Goal: Information Seeking & Learning: Stay updated

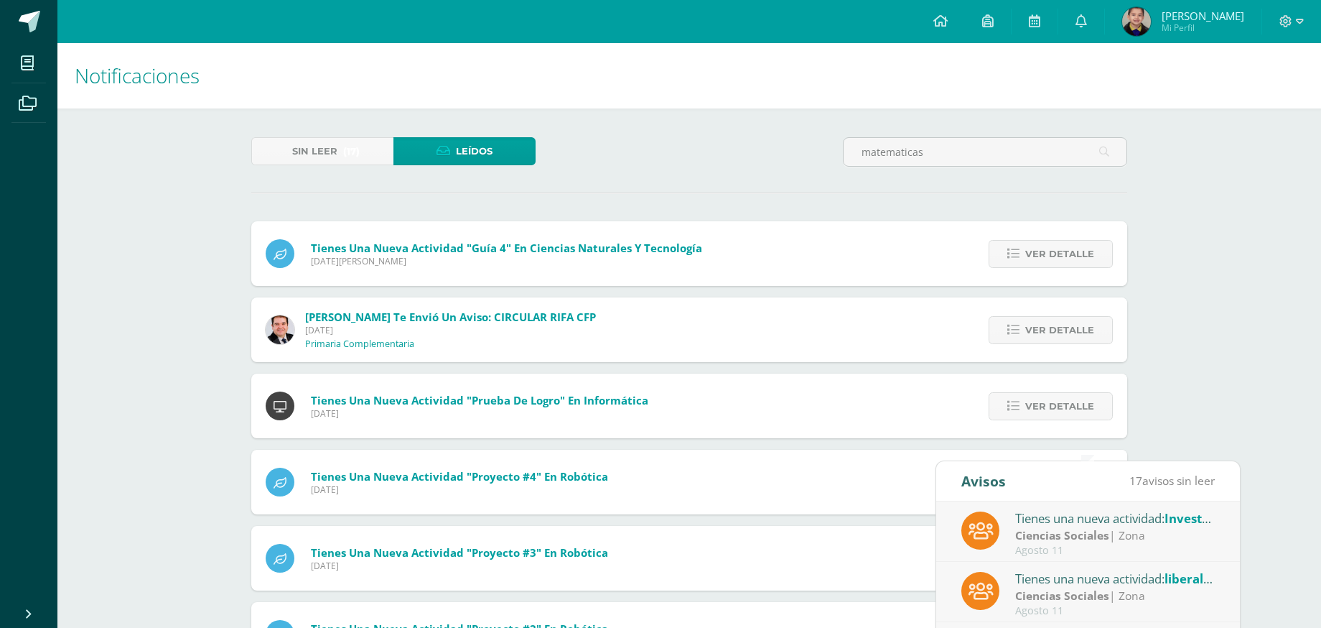
scroll to position [420, 0]
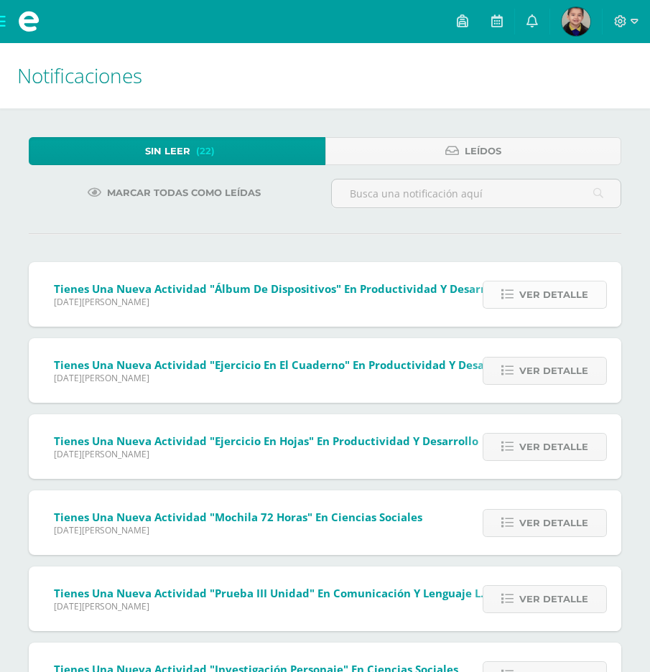
click at [574, 304] on span "Ver detalle" at bounding box center [553, 294] width 69 height 27
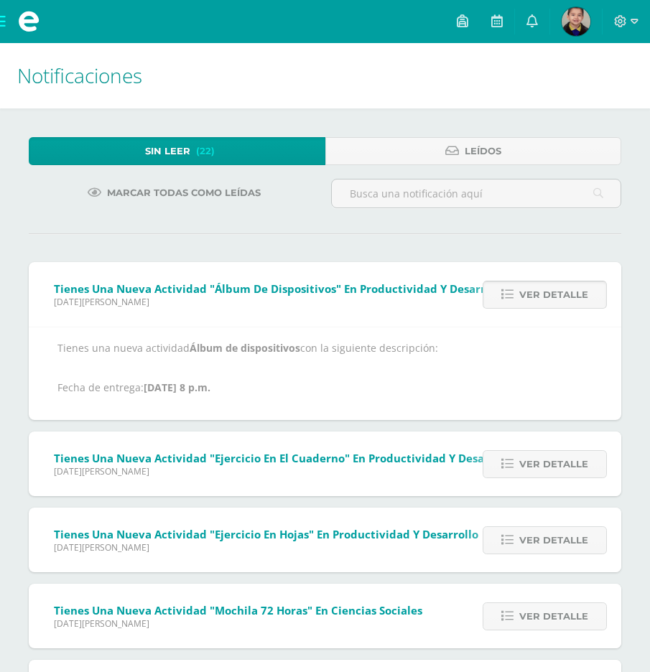
click at [573, 304] on span "Ver detalle" at bounding box center [553, 294] width 69 height 27
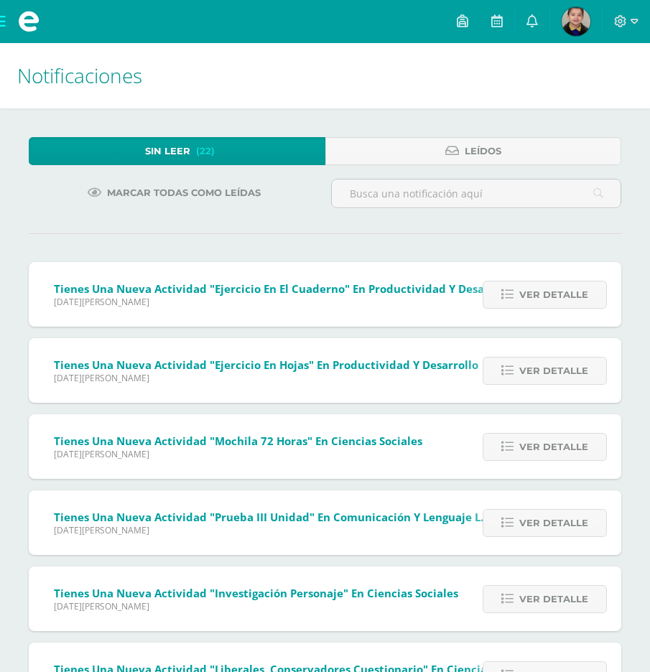
click at [573, 304] on span "Ver detalle" at bounding box center [553, 294] width 69 height 27
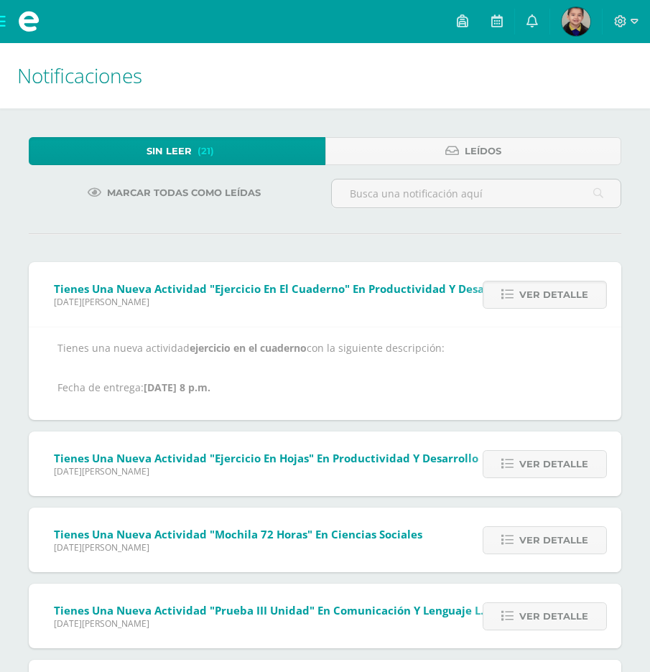
click at [573, 304] on span "Ver detalle" at bounding box center [553, 294] width 69 height 27
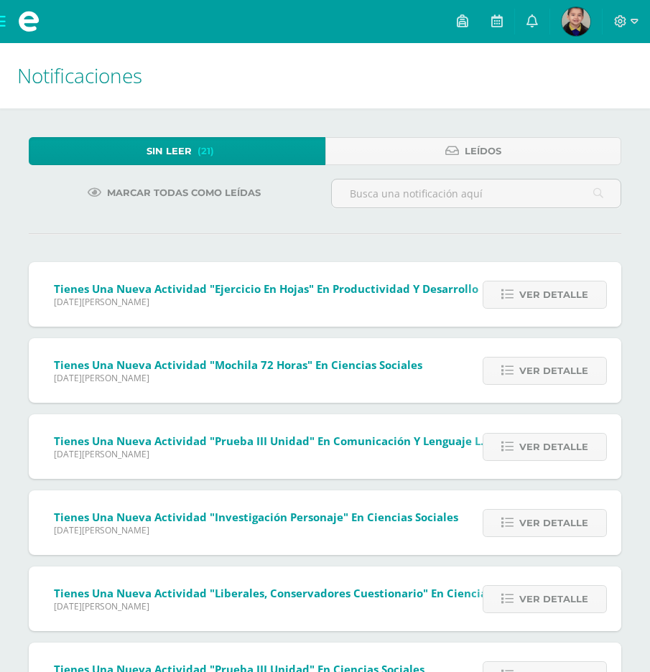
click at [573, 304] on span "Ver detalle" at bounding box center [553, 294] width 69 height 27
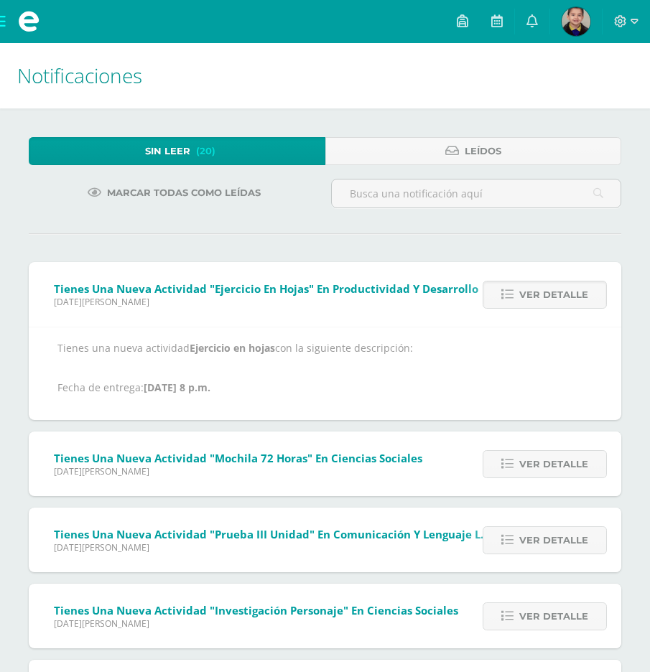
click at [573, 304] on span "Ver detalle" at bounding box center [553, 294] width 69 height 27
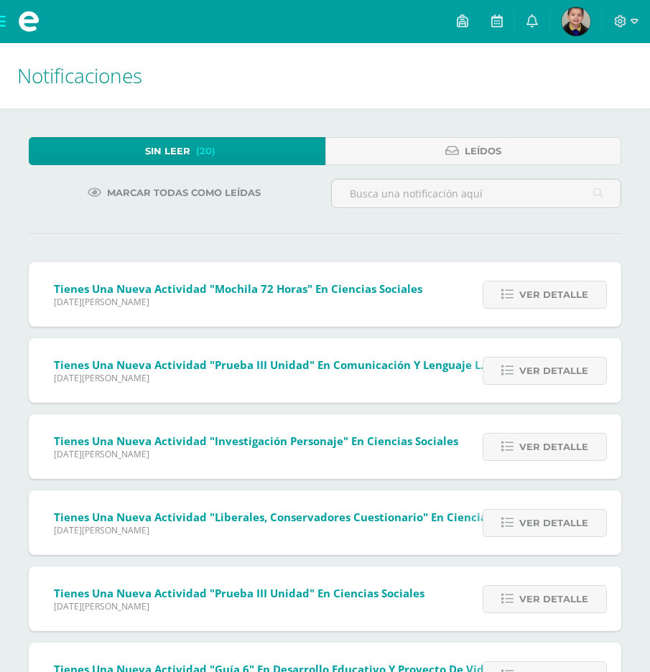
click at [573, 304] on div "Tienes una nueva actividad "Ejercicio en hojas" En Productividad y Desarrollo L…" at bounding box center [325, 546] width 592 height 569
click at [573, 304] on span "Ver detalle" at bounding box center [553, 294] width 69 height 27
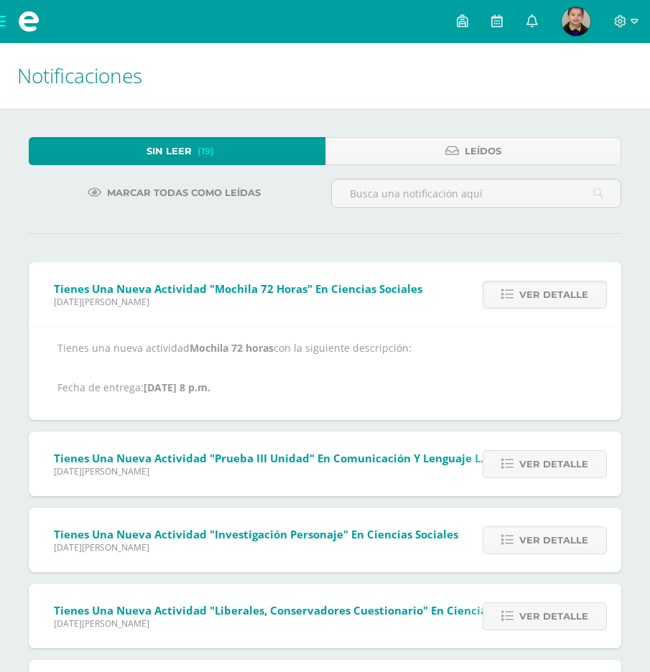
click at [573, 304] on span "Ver detalle" at bounding box center [553, 294] width 69 height 27
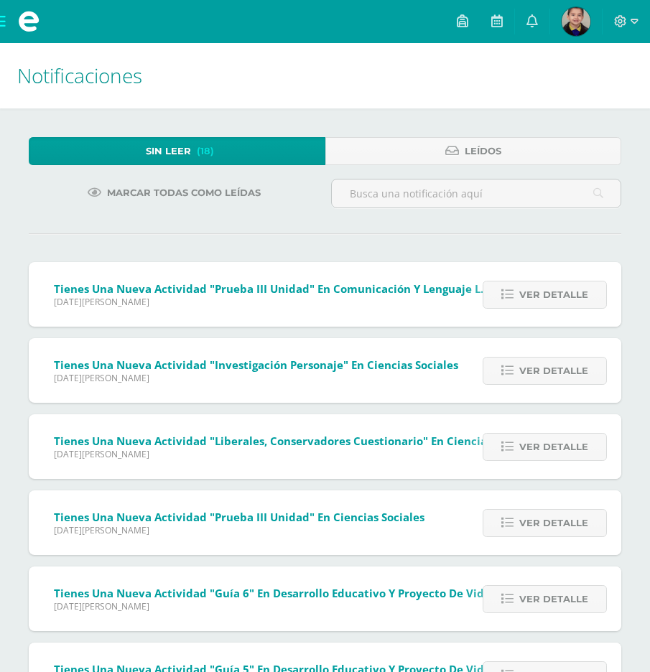
click at [573, 304] on span "Ver detalle" at bounding box center [553, 294] width 69 height 27
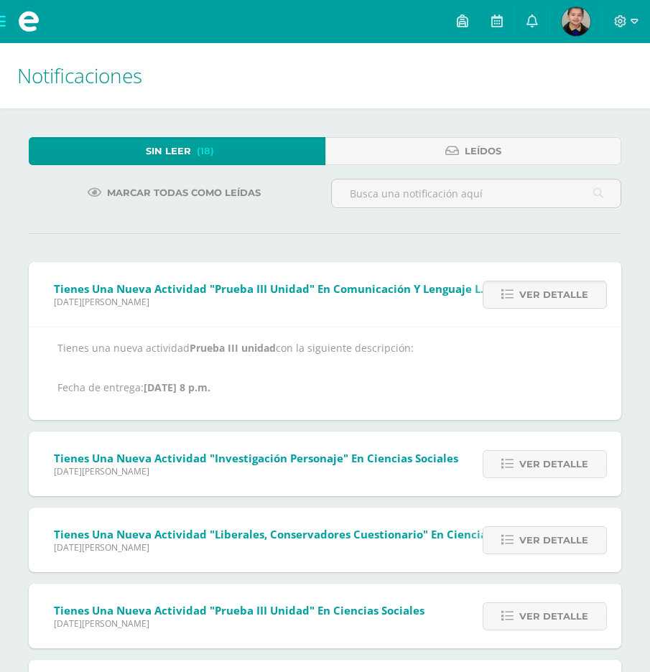
click at [573, 304] on span "Ver detalle" at bounding box center [553, 294] width 69 height 27
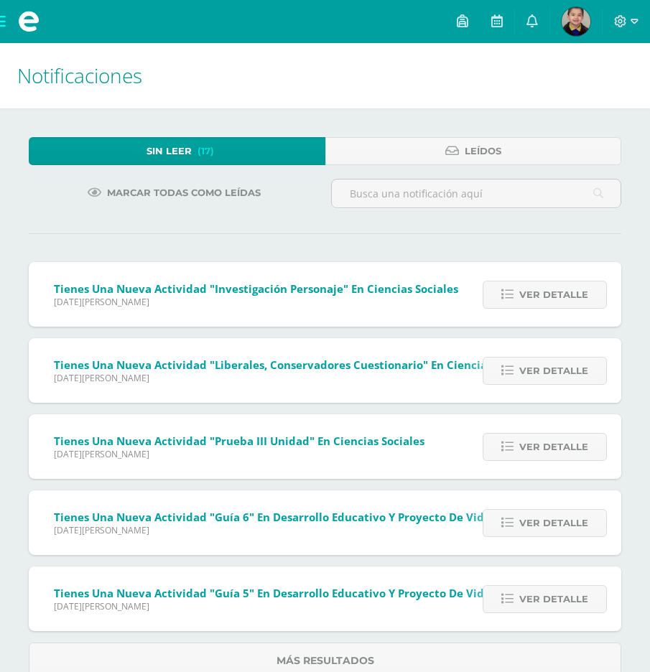
click at [573, 304] on span "Ver detalle" at bounding box center [553, 294] width 69 height 27
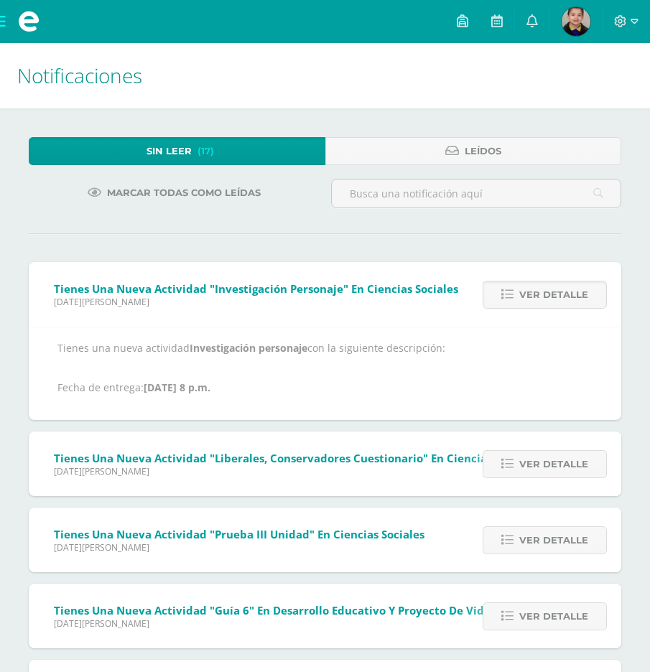
click at [573, 304] on span "Ver detalle" at bounding box center [553, 294] width 69 height 27
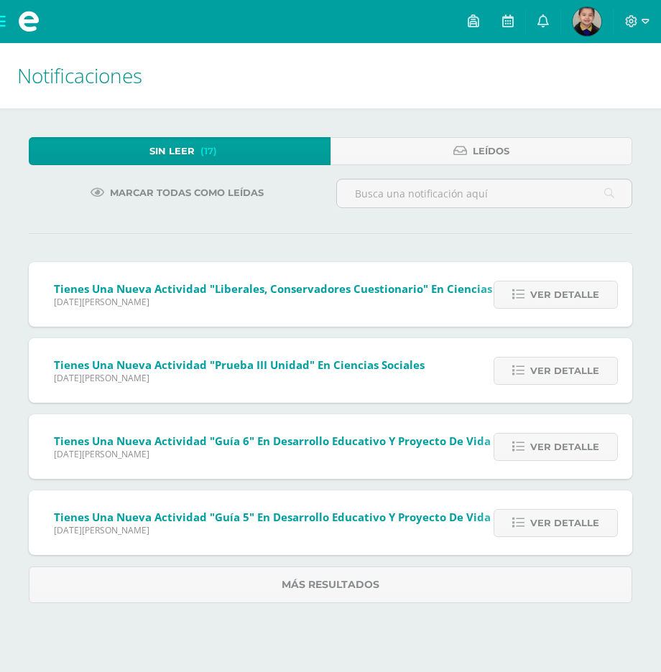
click at [573, 304] on span "Ver detalle" at bounding box center [564, 294] width 69 height 27
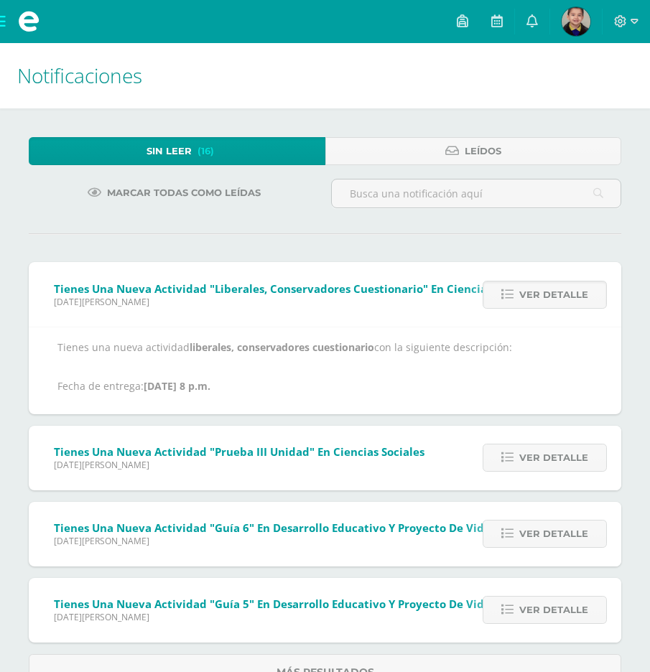
click at [573, 304] on span "Ver detalle" at bounding box center [553, 294] width 69 height 27
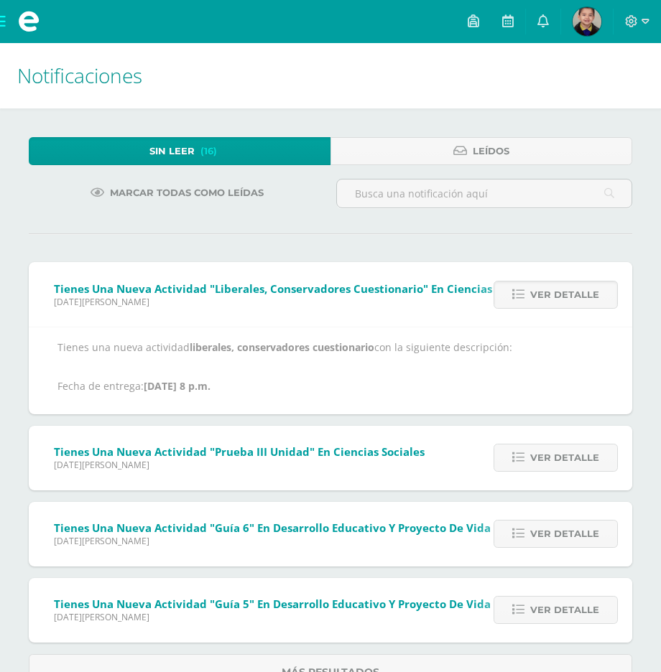
click at [573, 304] on span "Ver detalle" at bounding box center [564, 294] width 69 height 27
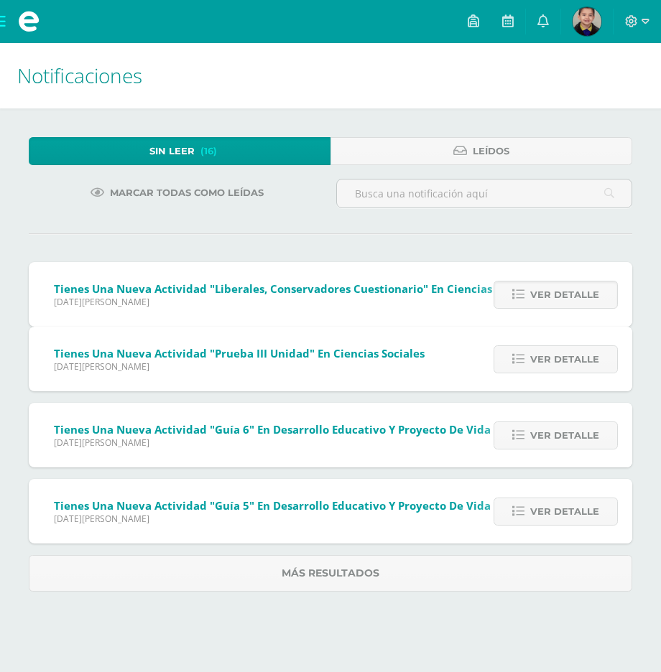
click at [573, 346] on span "Ver detalle" at bounding box center [564, 359] width 69 height 27
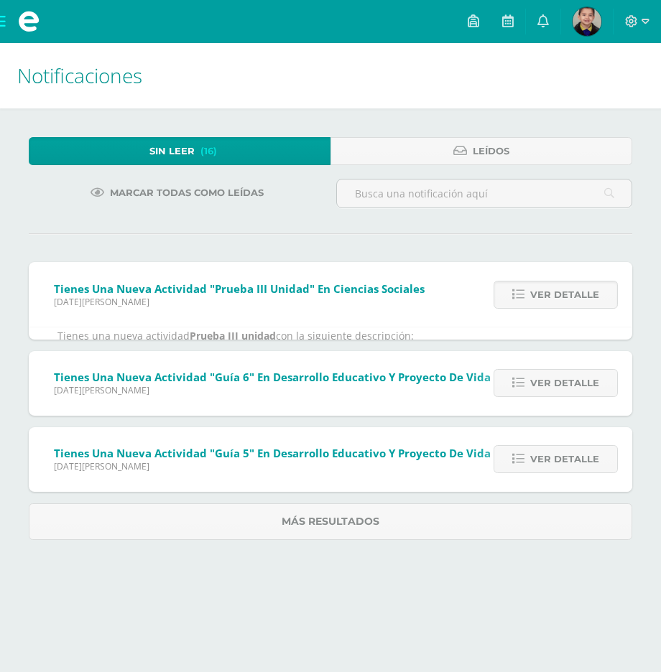
click at [573, 304] on span "Ver detalle" at bounding box center [564, 294] width 69 height 27
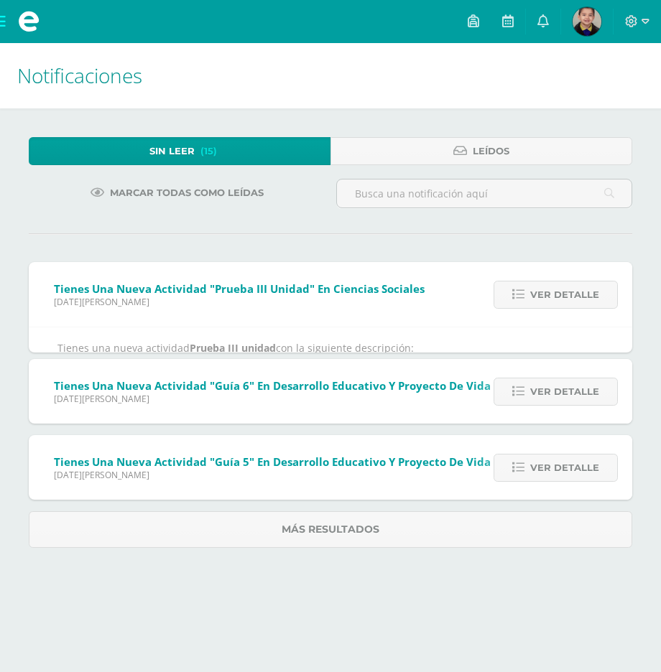
click at [573, 304] on span "Ver detalle" at bounding box center [564, 294] width 69 height 27
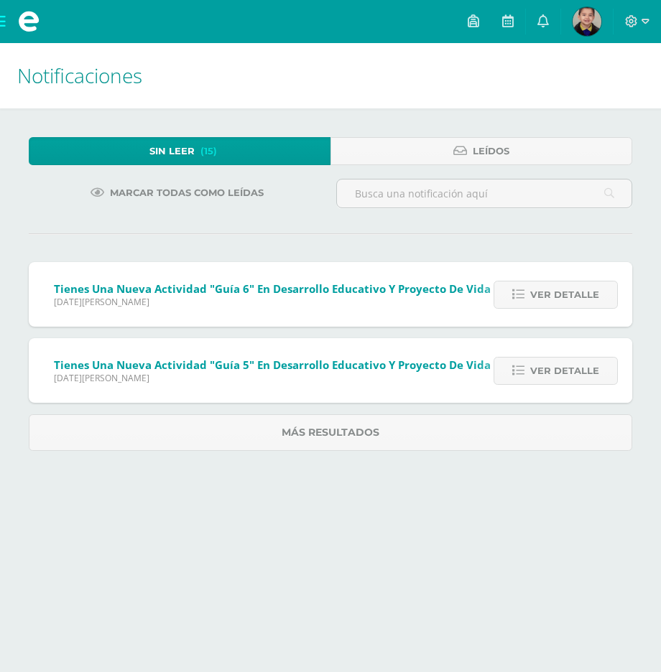
click at [573, 304] on span "Ver detalle" at bounding box center [564, 294] width 69 height 27
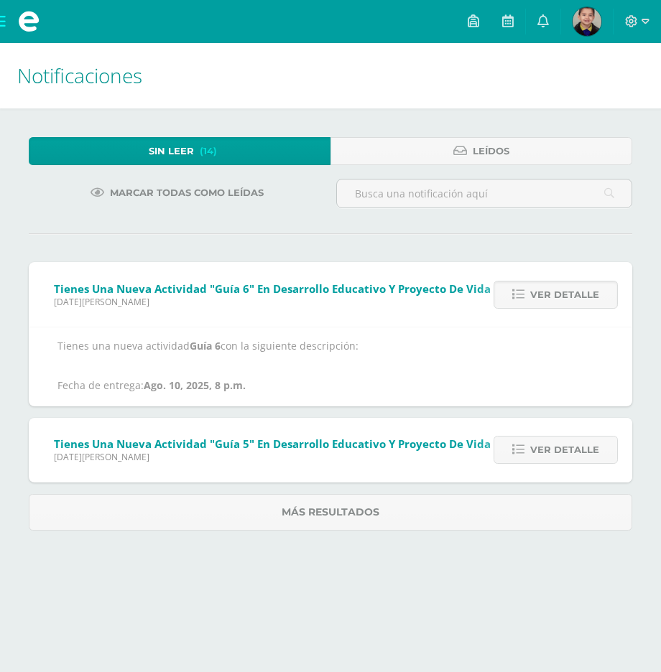
click at [573, 304] on span "Ver detalle" at bounding box center [564, 294] width 69 height 27
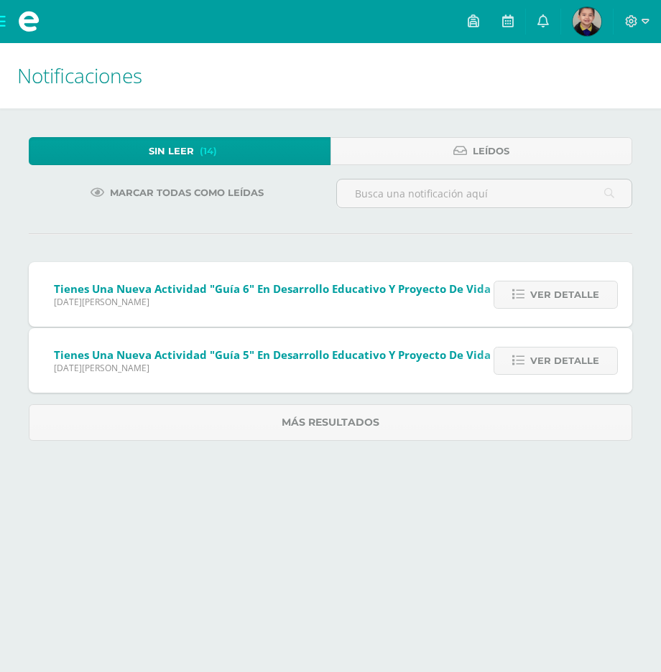
click at [573, 304] on span "Ver detalle" at bounding box center [564, 294] width 69 height 27
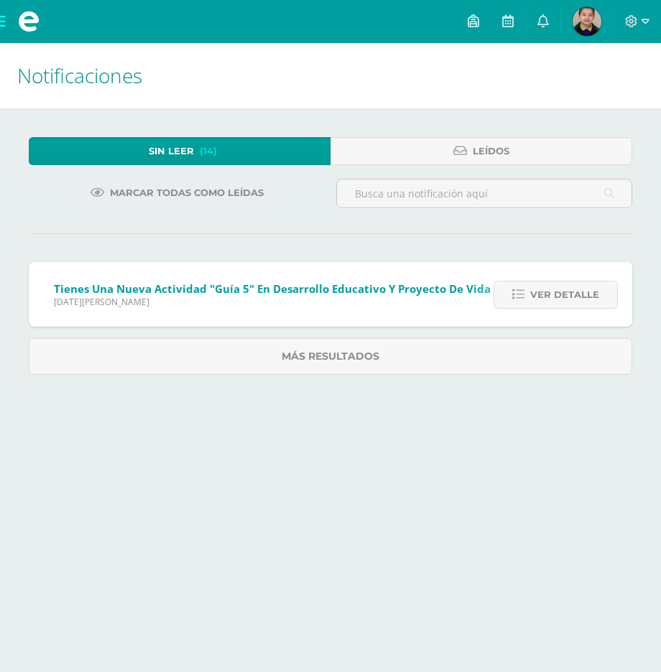
click at [573, 304] on span "Ver detalle" at bounding box center [564, 294] width 69 height 27
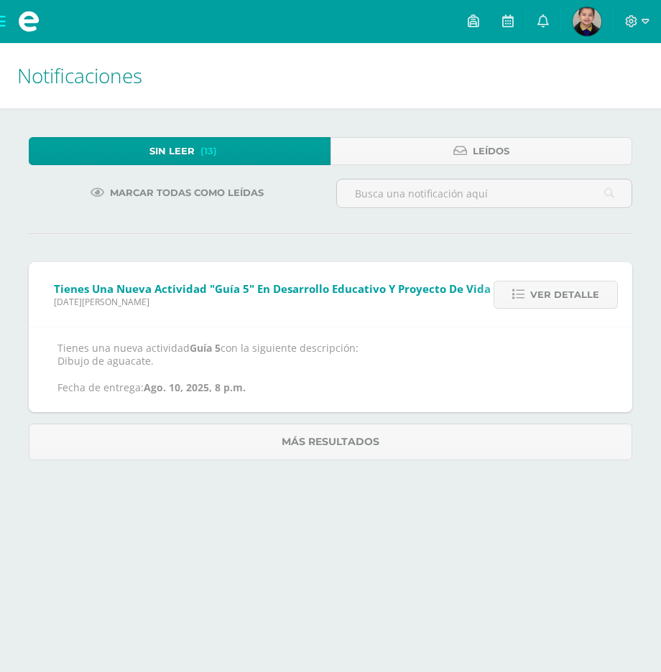
click at [573, 304] on span "Ver detalle" at bounding box center [564, 294] width 69 height 27
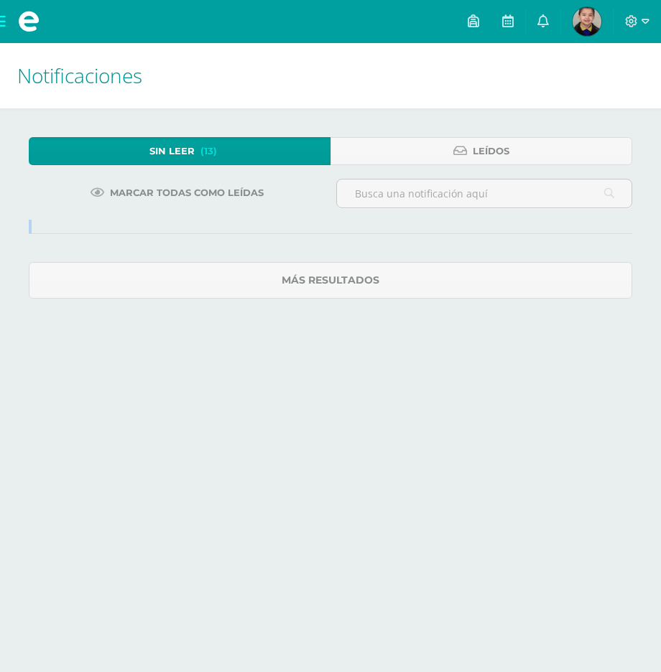
click at [573, 304] on div "Sin leer (13) Leídos Marcar todas como leídas Tienes una nueva actividad "Guía …" at bounding box center [330, 217] width 661 height 219
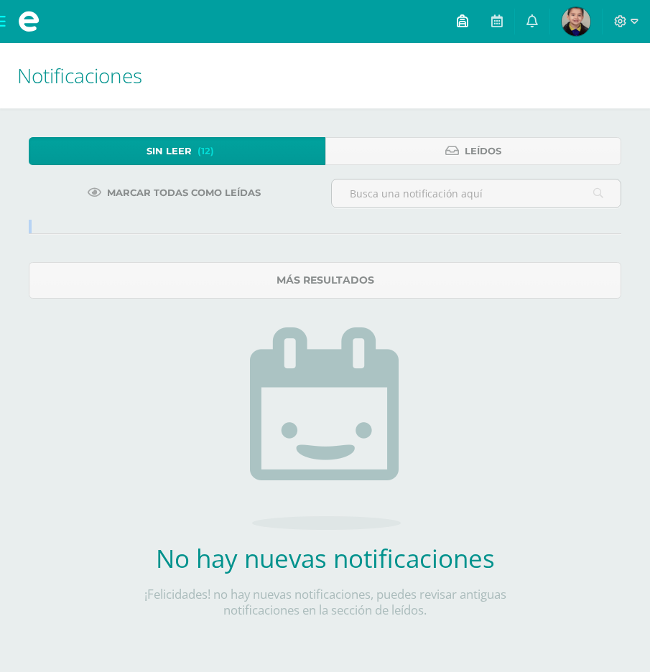
click at [463, 19] on icon at bounding box center [462, 20] width 11 height 13
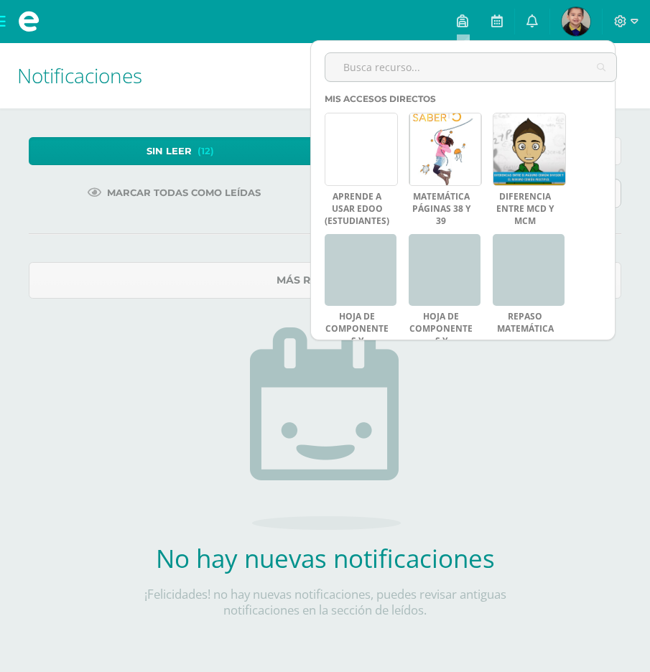
click at [200, 108] on h1 "Notificaciones" at bounding box center [324, 75] width 615 height 65
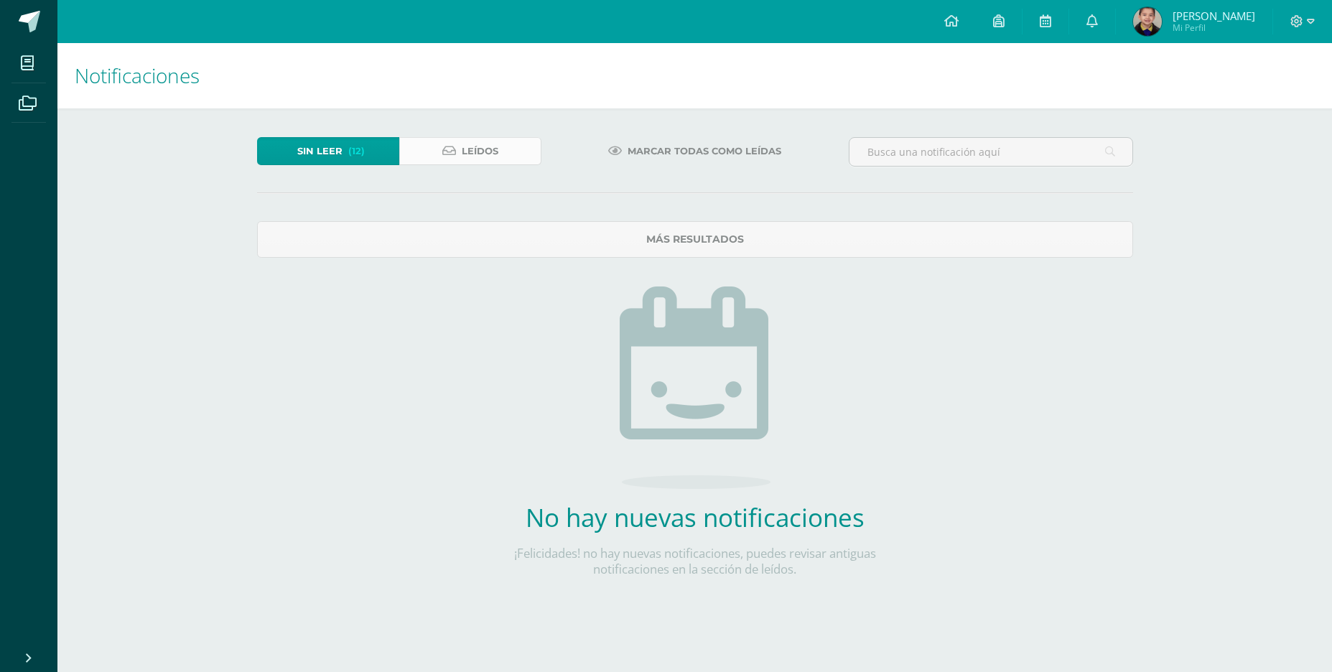
click at [472, 162] on span "Leídos" at bounding box center [480, 151] width 37 height 27
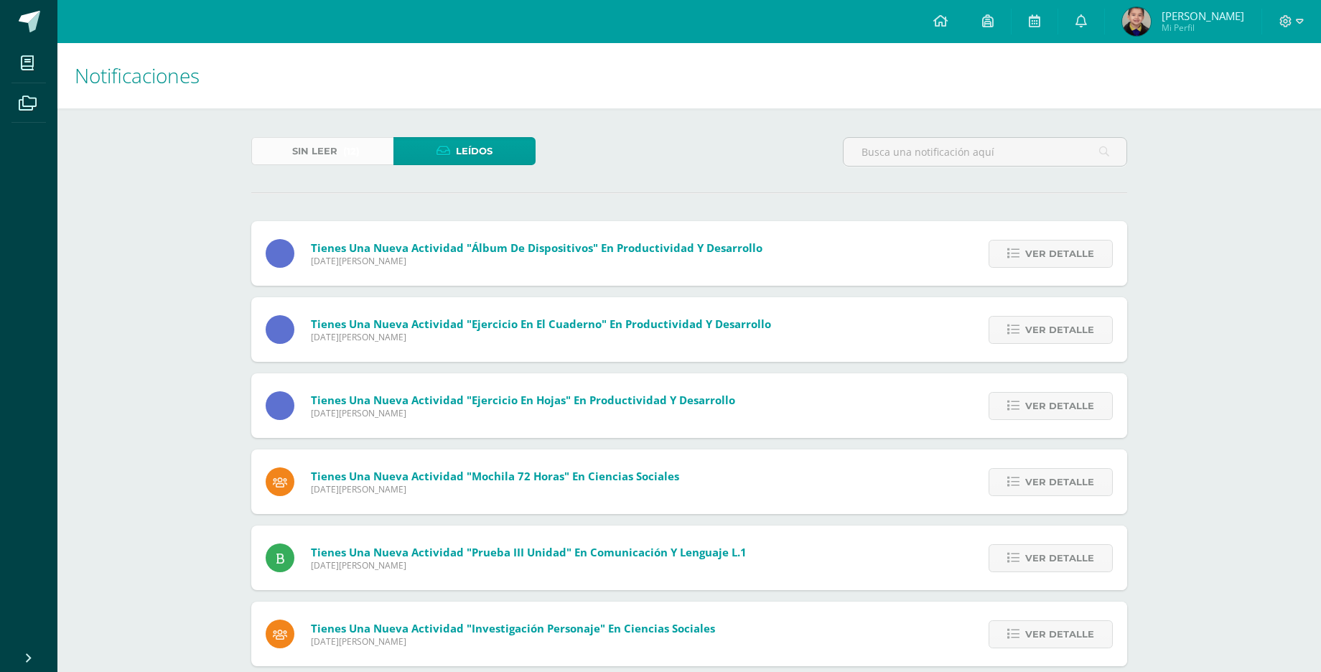
click at [369, 144] on link "Sin leer (12)" at bounding box center [322, 151] width 142 height 28
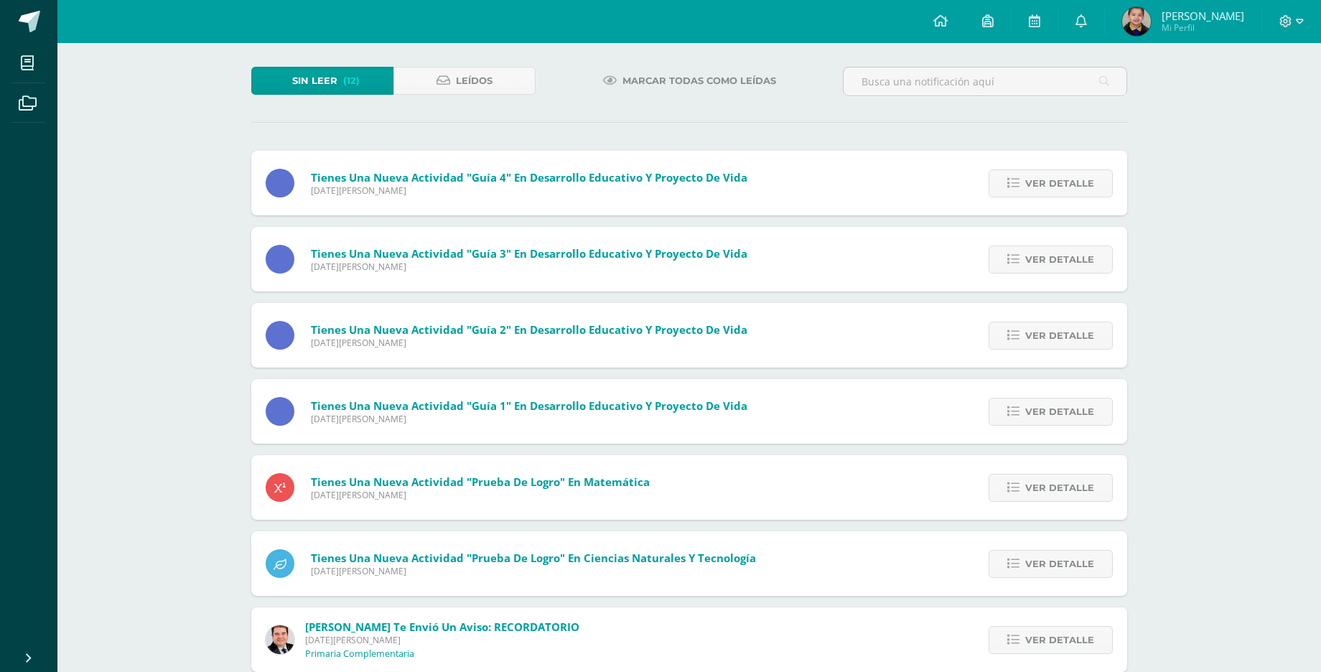
scroll to position [72, 0]
click at [1010, 188] on link "Ver detalle" at bounding box center [1051, 182] width 124 height 28
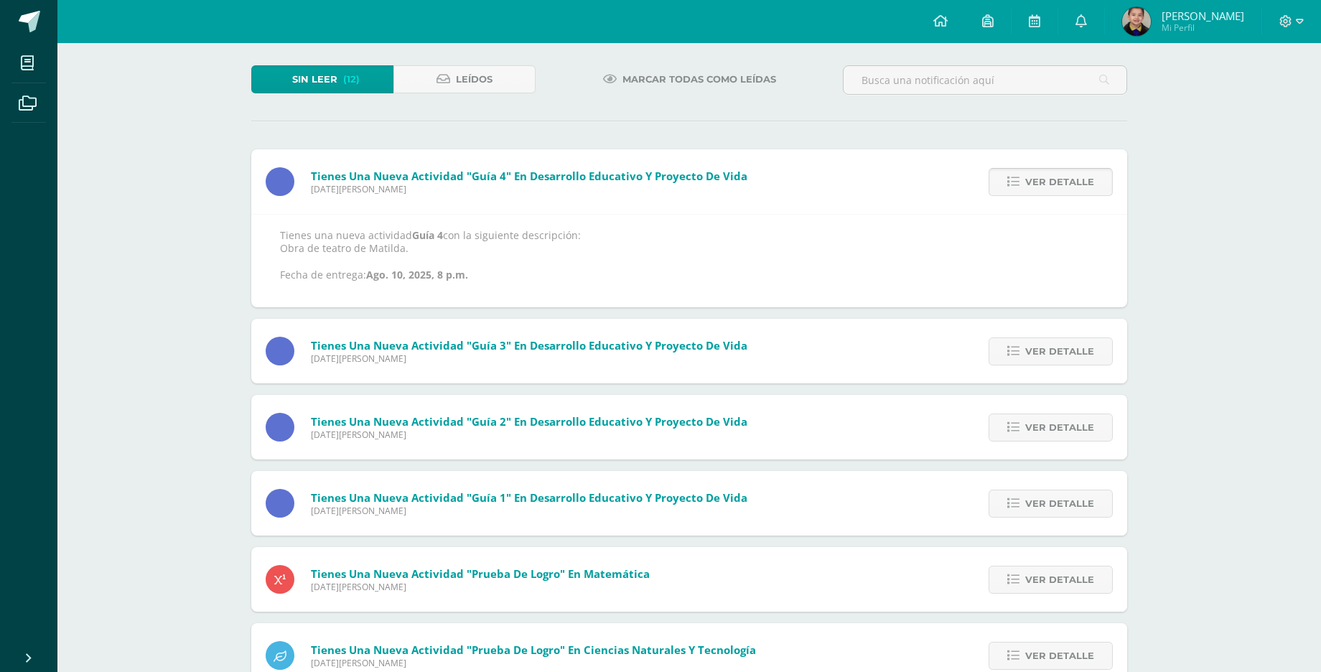
click at [1010, 188] on link "Ver detalle" at bounding box center [1051, 182] width 124 height 28
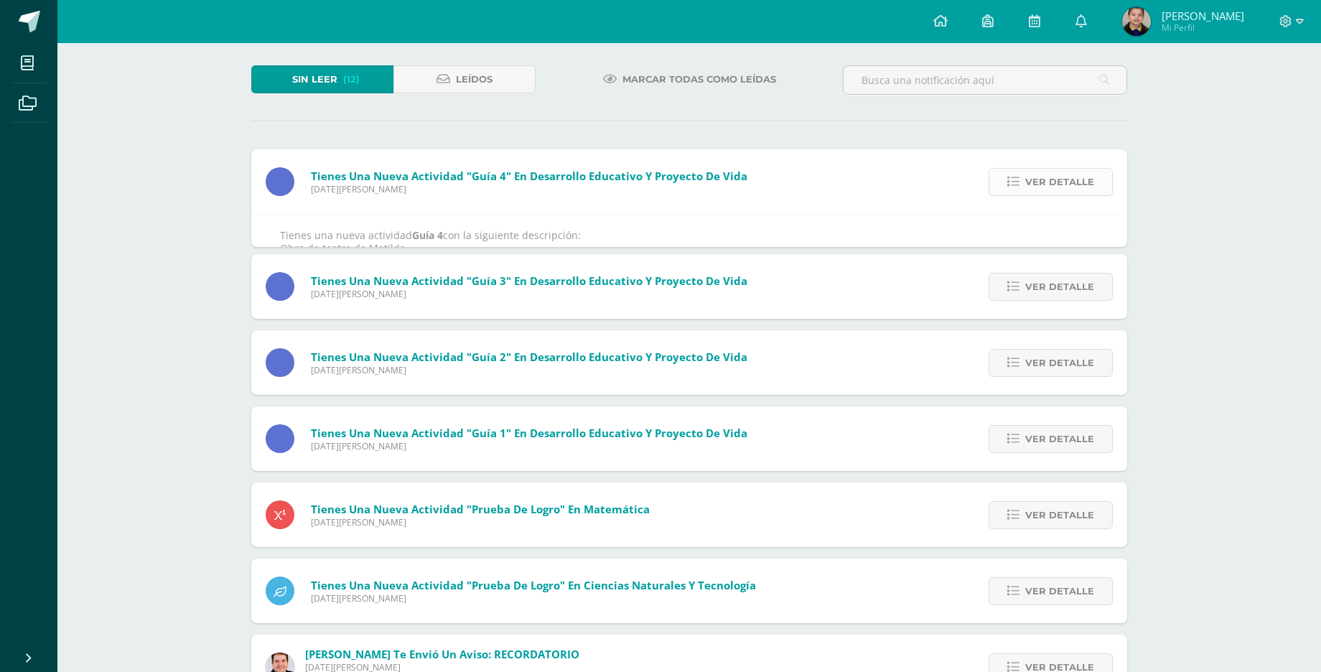
click at [1010, 188] on div "Tienes una nueva actividad "Guía 4" En Desarrollo Educativo y Proyecto de Vida …" at bounding box center [689, 562] width 876 height 826
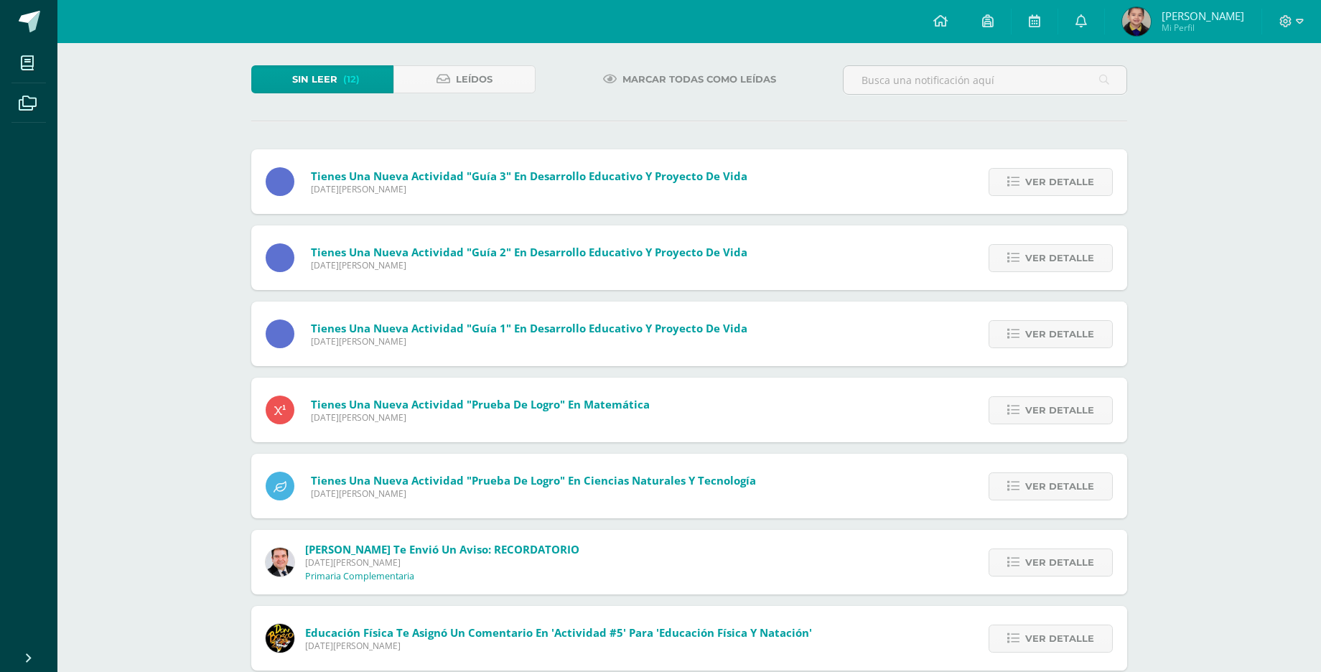
click at [1010, 188] on link "Ver detalle" at bounding box center [1051, 182] width 124 height 28
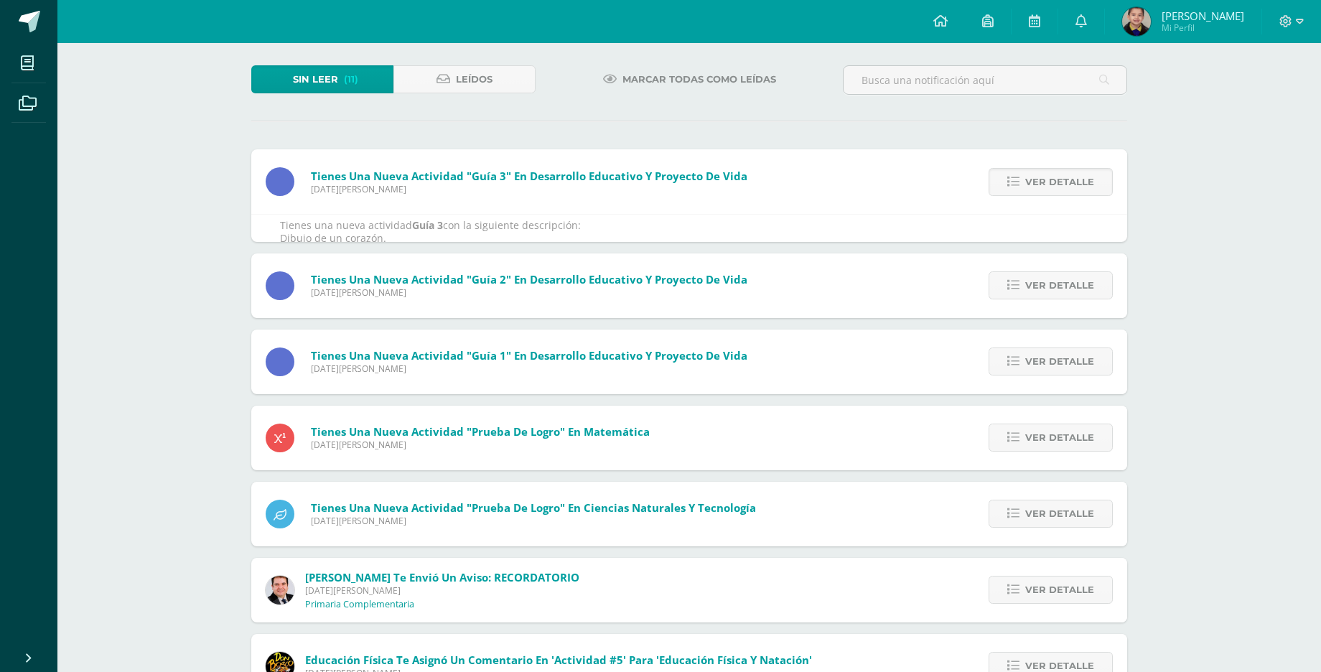
click at [1010, 188] on link "Ver detalle" at bounding box center [1051, 182] width 124 height 28
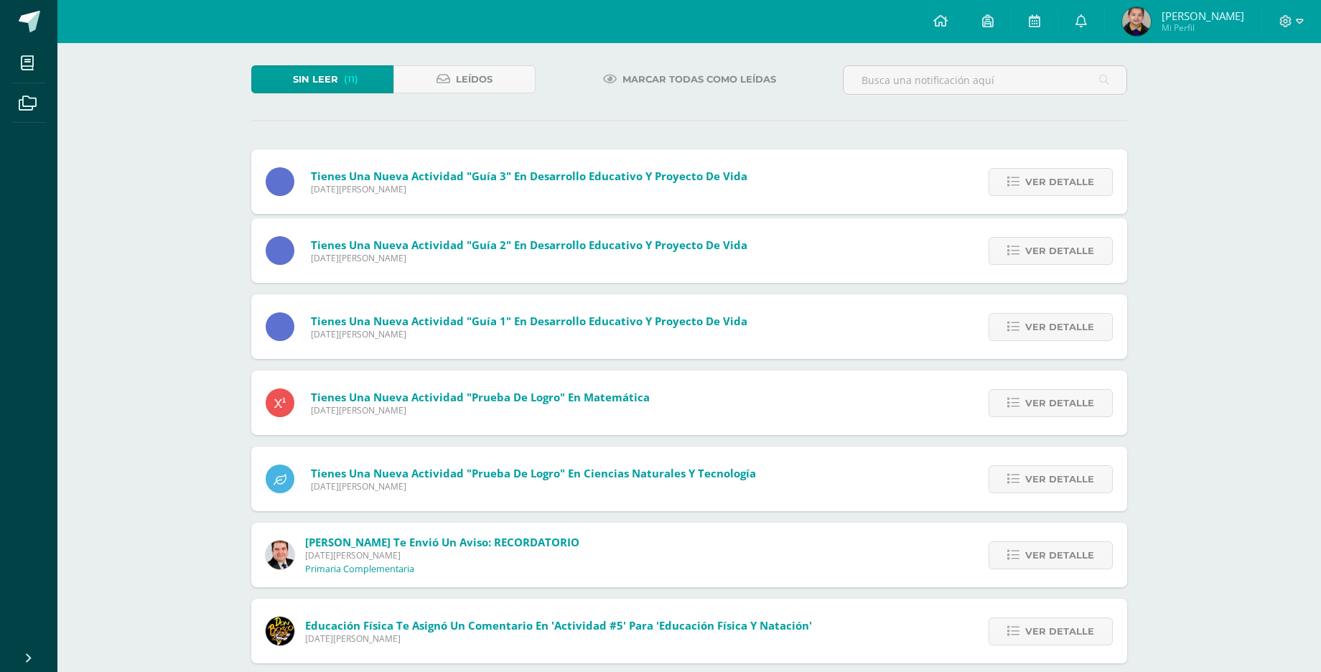
click at [1010, 188] on link "Ver detalle" at bounding box center [1051, 182] width 124 height 28
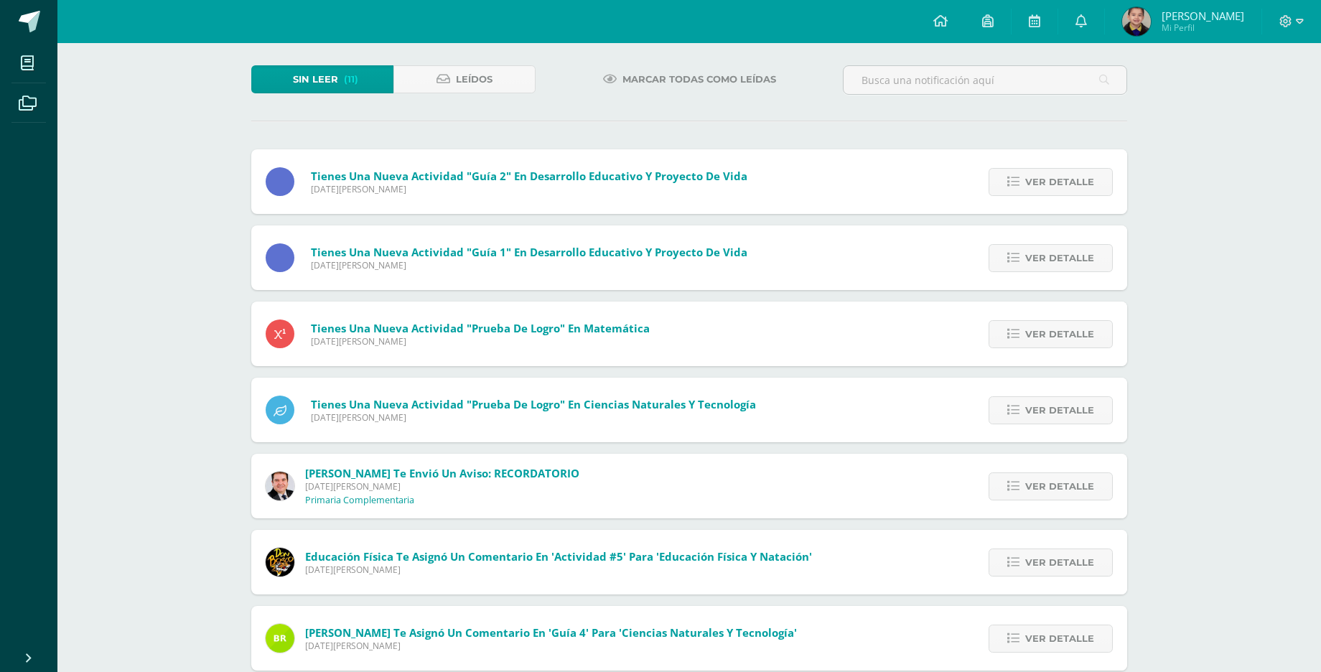
click at [1010, 188] on link "Ver detalle" at bounding box center [1051, 182] width 124 height 28
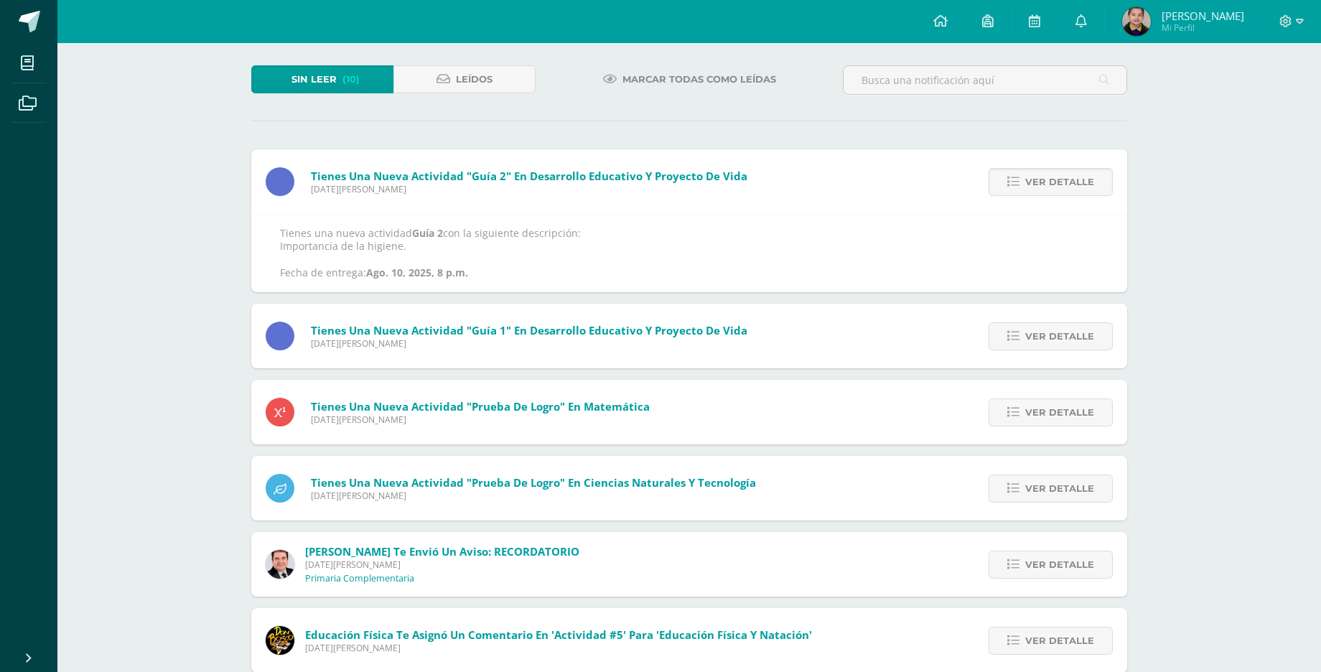
click at [1010, 188] on link "Ver detalle" at bounding box center [1051, 182] width 124 height 28
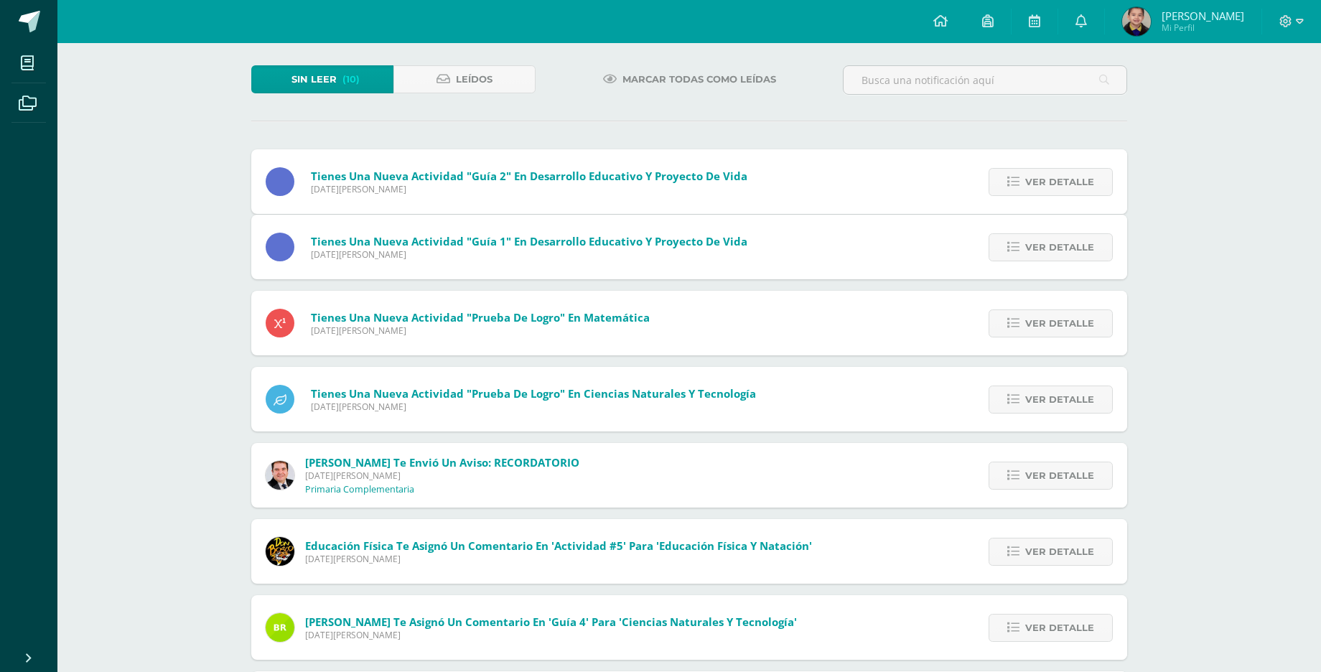
click at [1010, 188] on link "Ver detalle" at bounding box center [1051, 182] width 124 height 28
click at [1010, 233] on link "Ver detalle" at bounding box center [1051, 247] width 124 height 28
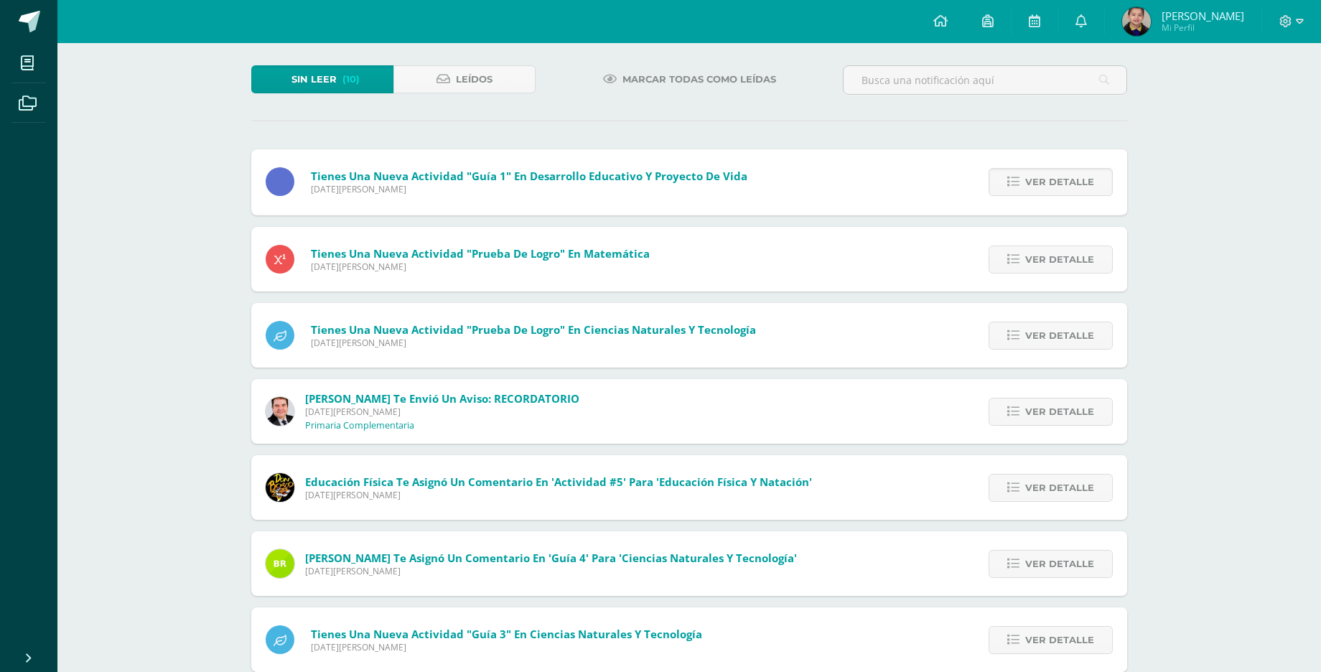
click at [1010, 188] on link "Ver detalle" at bounding box center [1051, 182] width 124 height 28
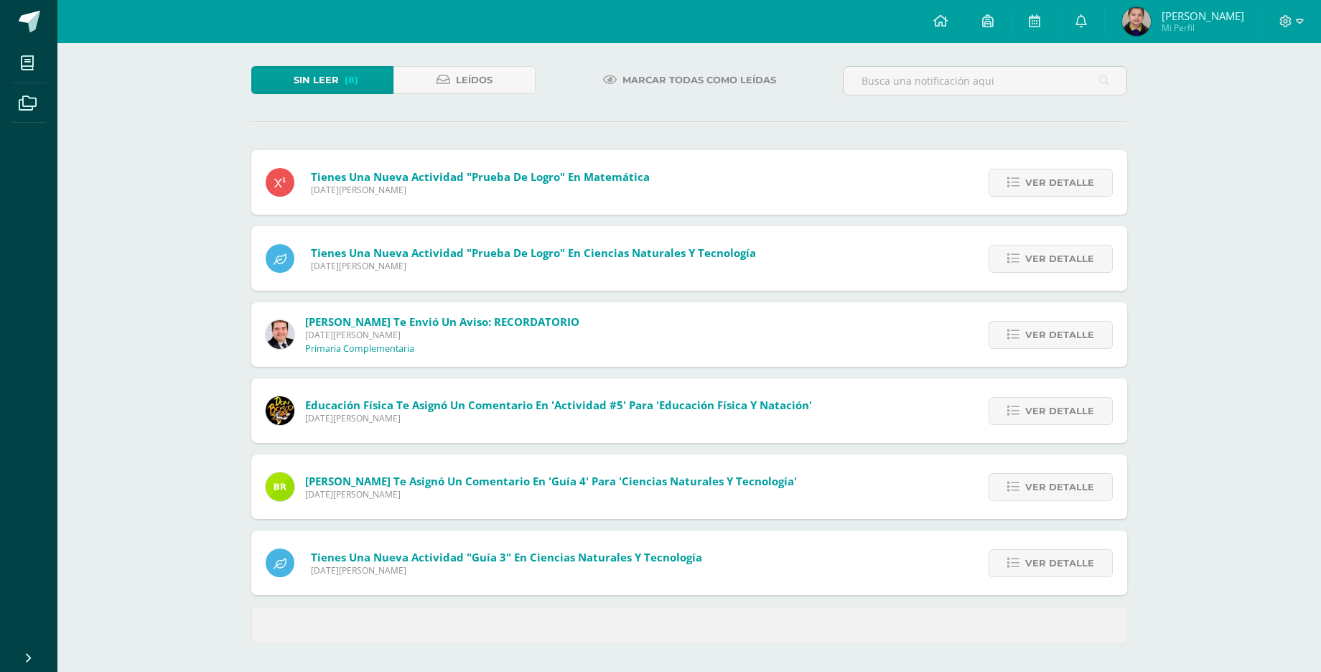
click at [1010, 188] on icon at bounding box center [1013, 183] width 12 height 12
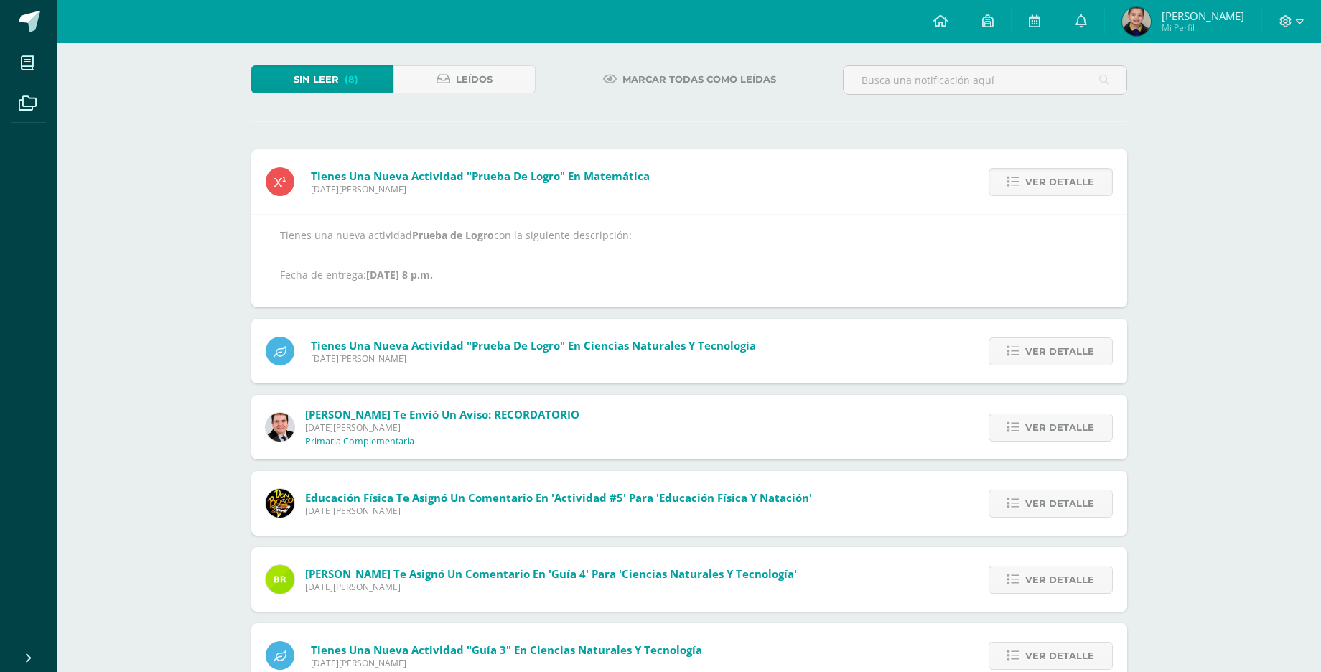
click at [1010, 188] on link "Ver detalle" at bounding box center [1051, 182] width 124 height 28
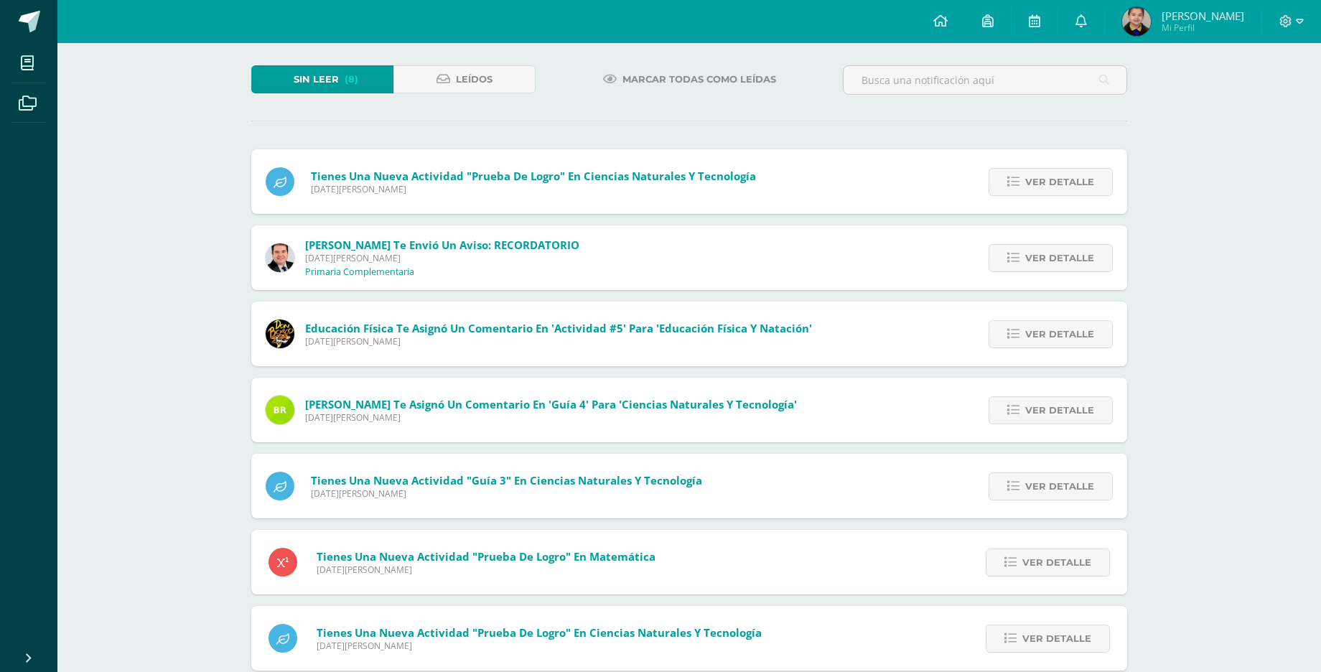
click at [1010, 188] on link "Ver detalle" at bounding box center [1051, 182] width 124 height 28
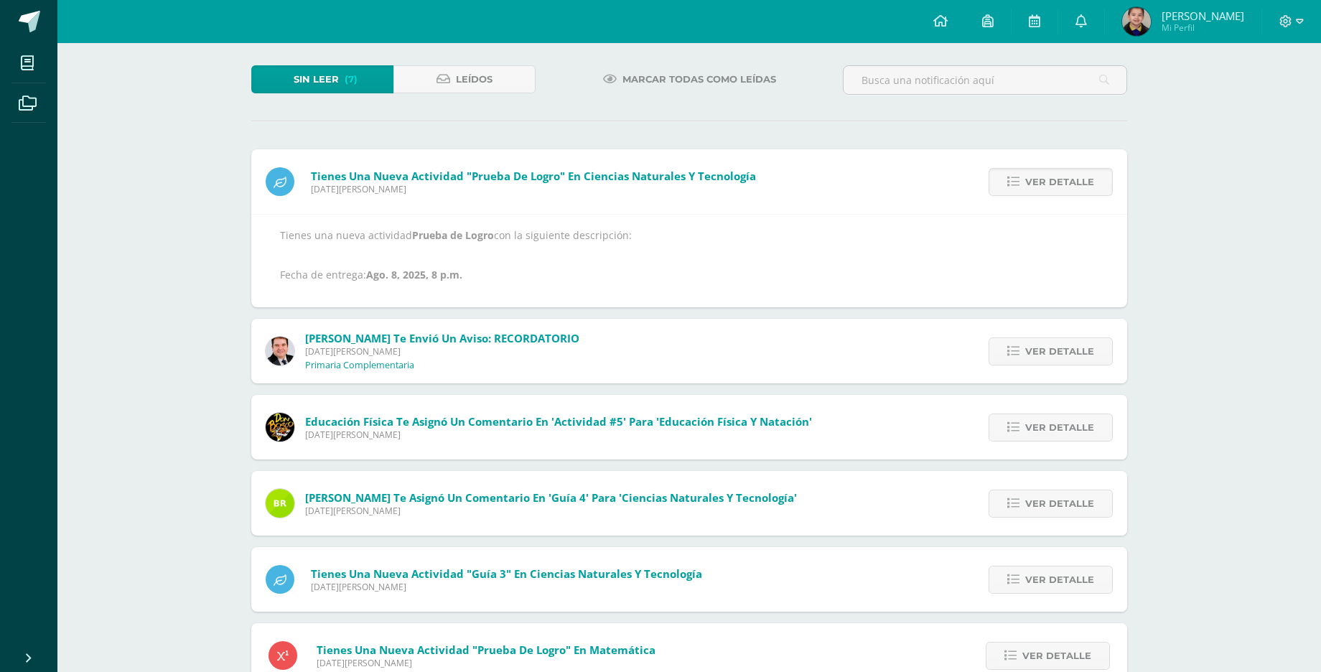
click at [1010, 188] on link "Ver detalle" at bounding box center [1051, 182] width 124 height 28
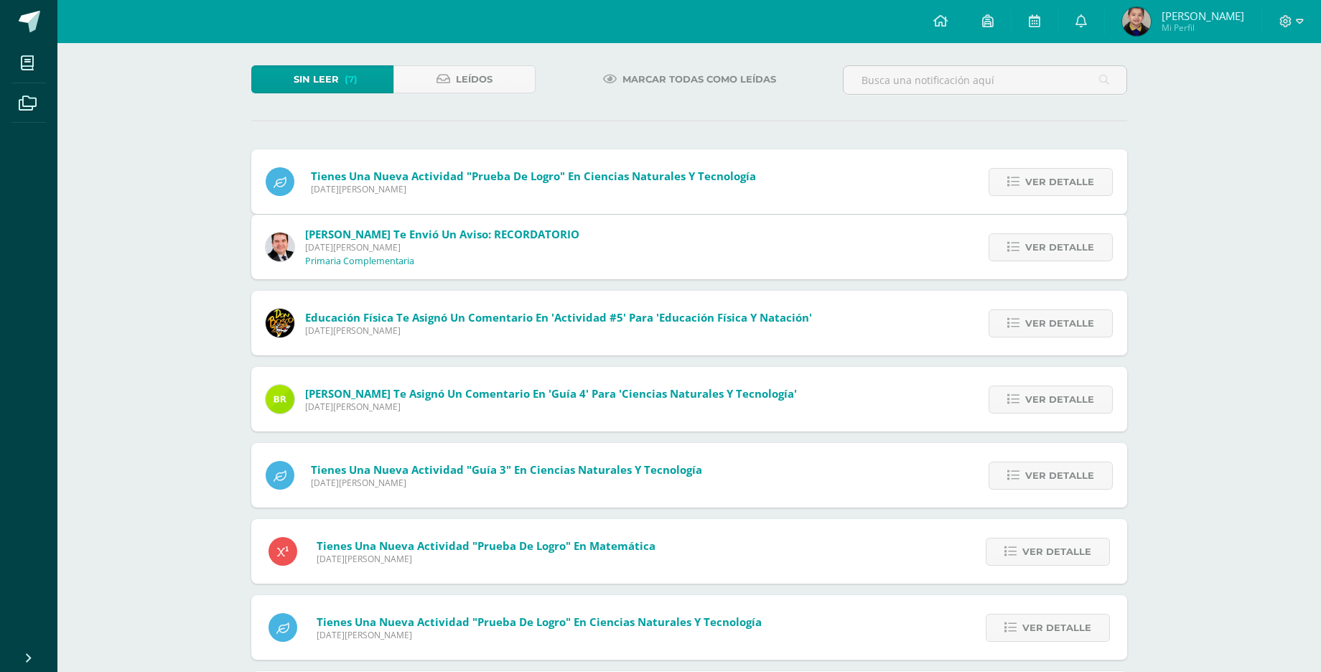
click at [1010, 233] on link "Ver detalle" at bounding box center [1051, 247] width 124 height 28
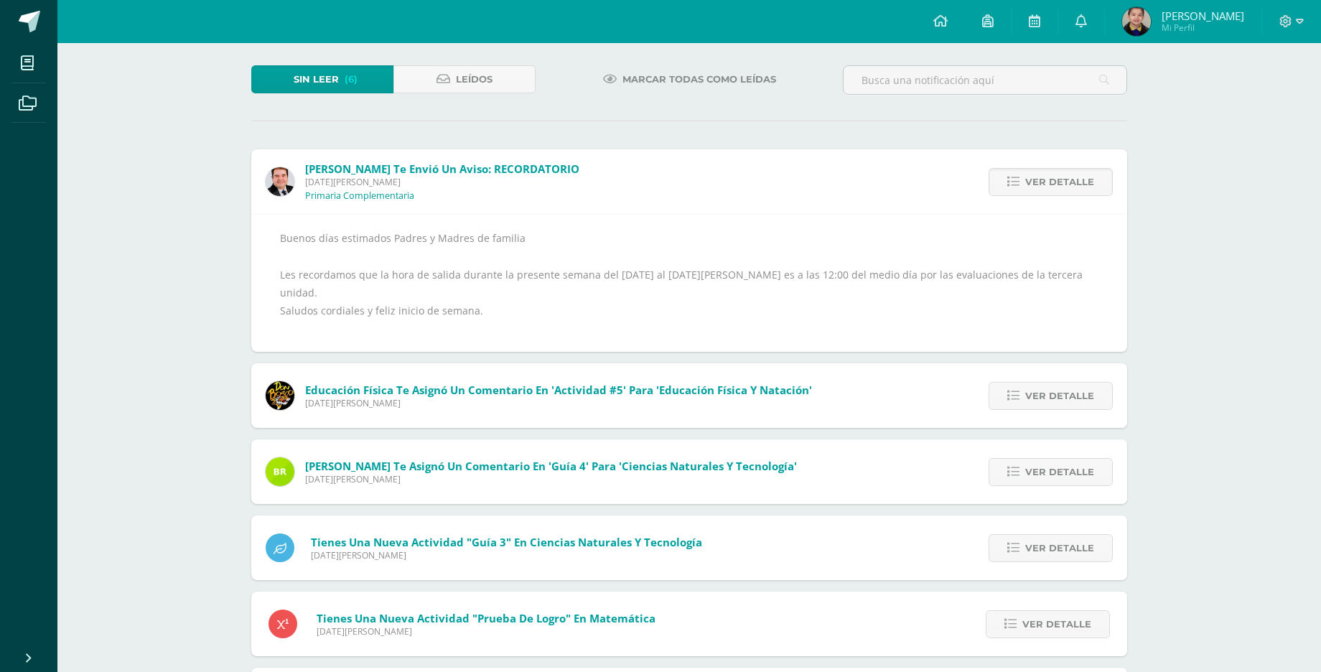
click at [1010, 188] on link "Ver detalle" at bounding box center [1051, 182] width 124 height 28
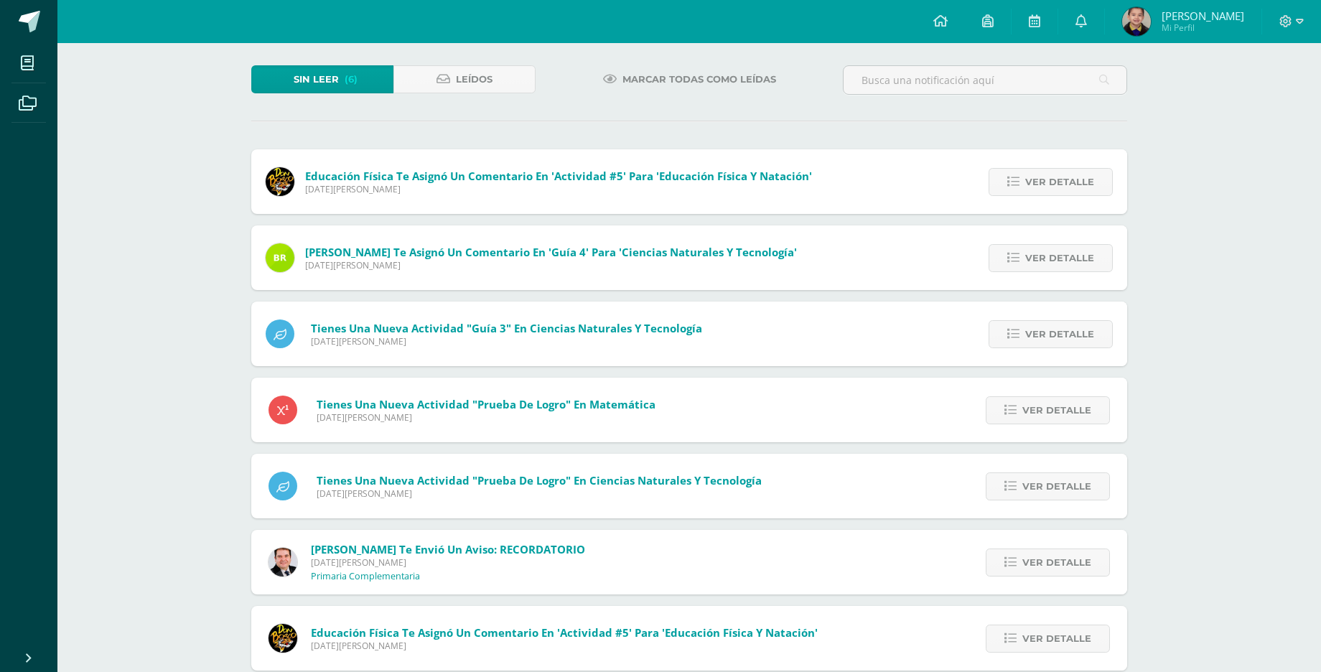
click at [1010, 188] on div "Carlos Del te envió un aviso: RECORDATORIO Lunes 04 de Agosto de 2025 Primaria …" at bounding box center [689, 562] width 876 height 826
click at [1010, 188] on link "Ver detalle" at bounding box center [1051, 182] width 124 height 28
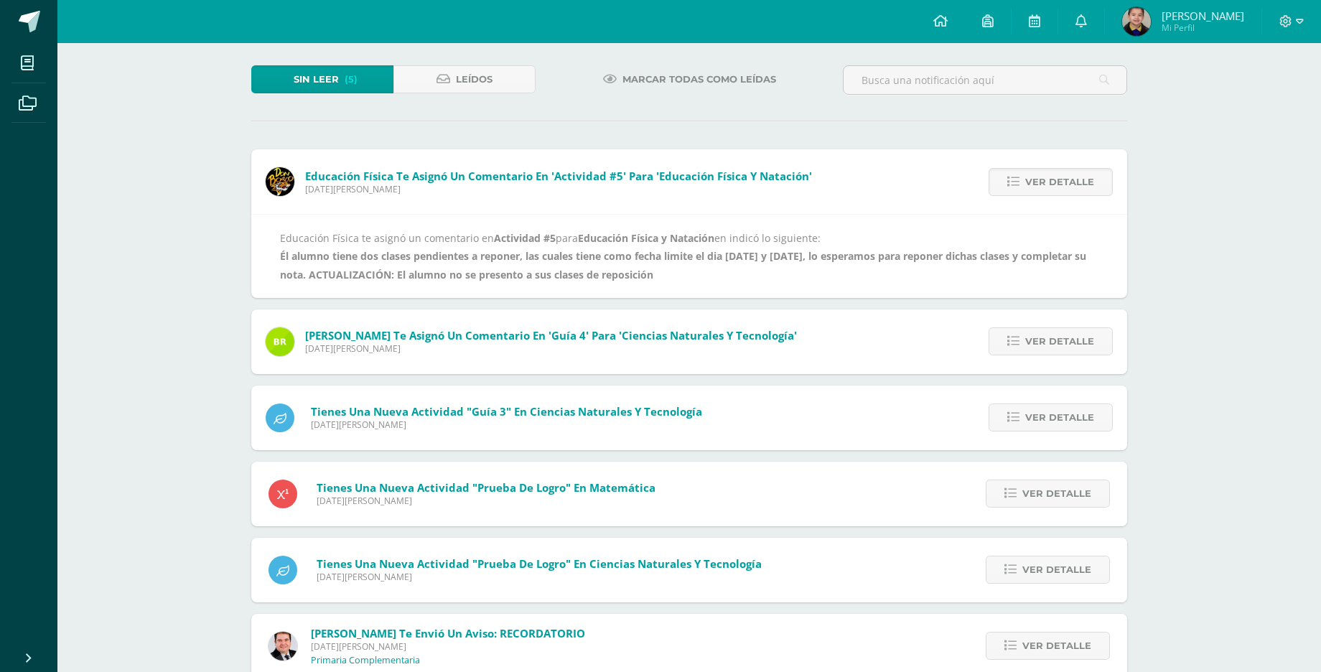
click at [1010, 188] on link "Ver detalle" at bounding box center [1051, 182] width 124 height 28
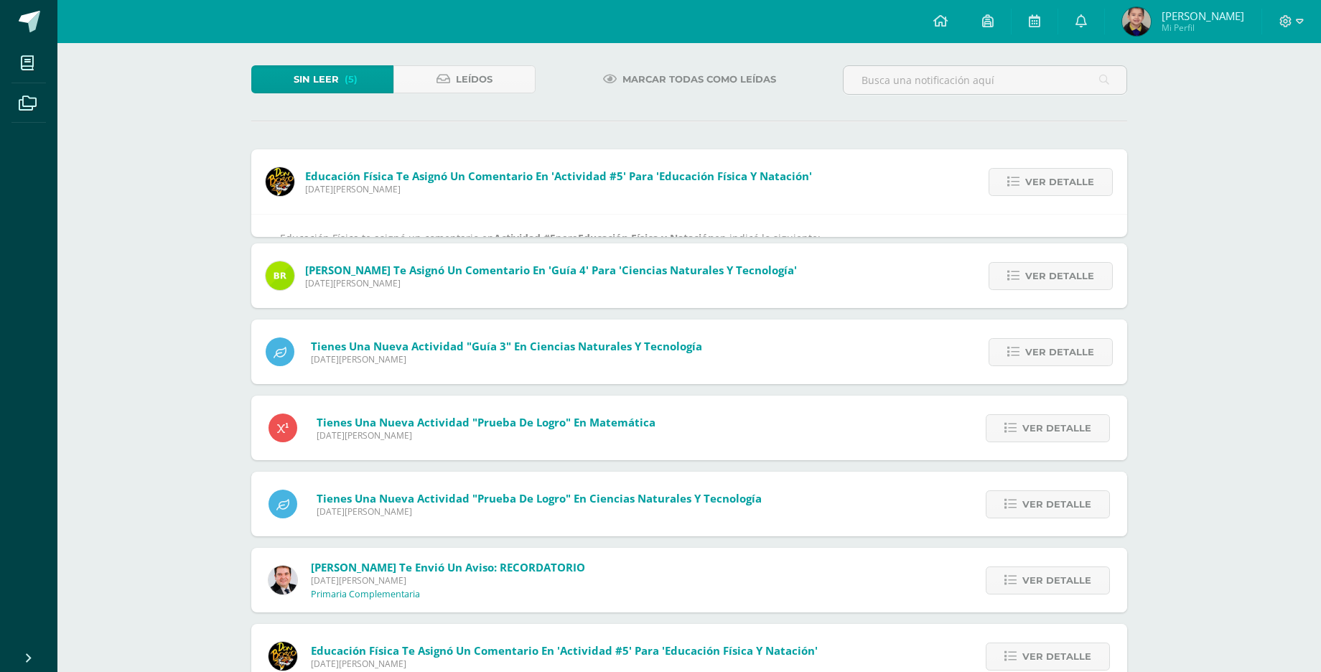
click at [1010, 188] on link "Ver detalle" at bounding box center [1051, 182] width 124 height 28
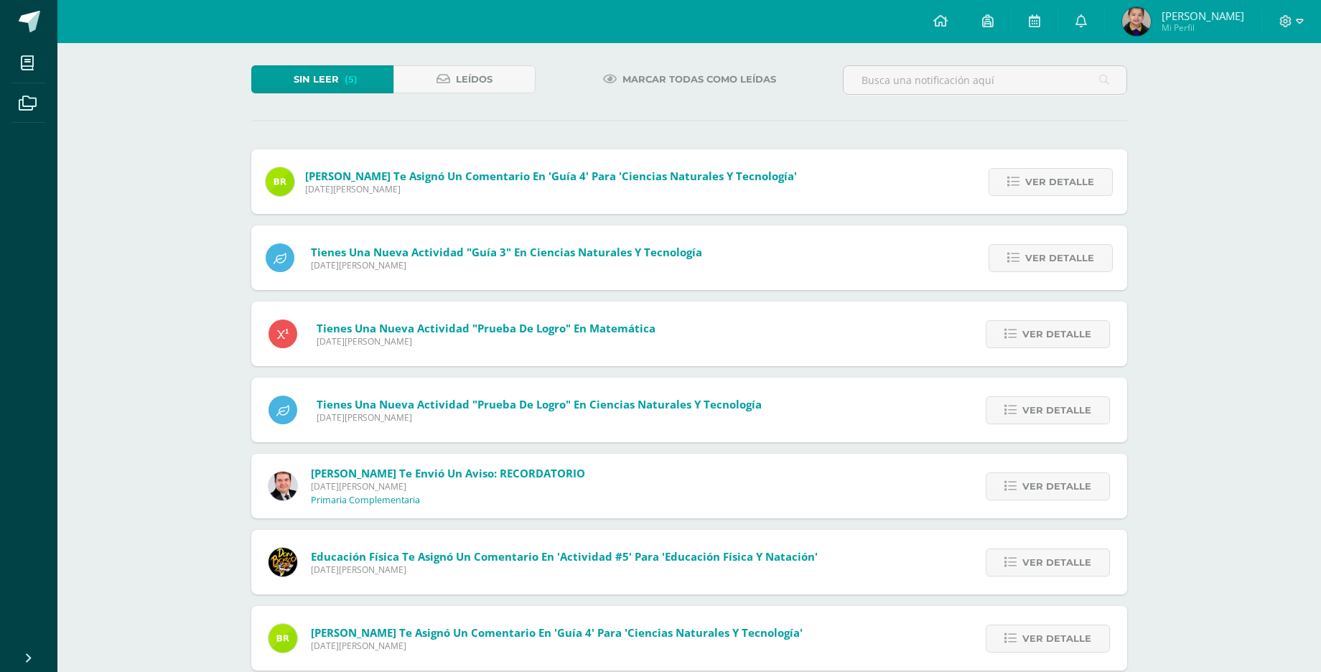
click at [1010, 188] on link "Ver detalle" at bounding box center [1051, 182] width 124 height 28
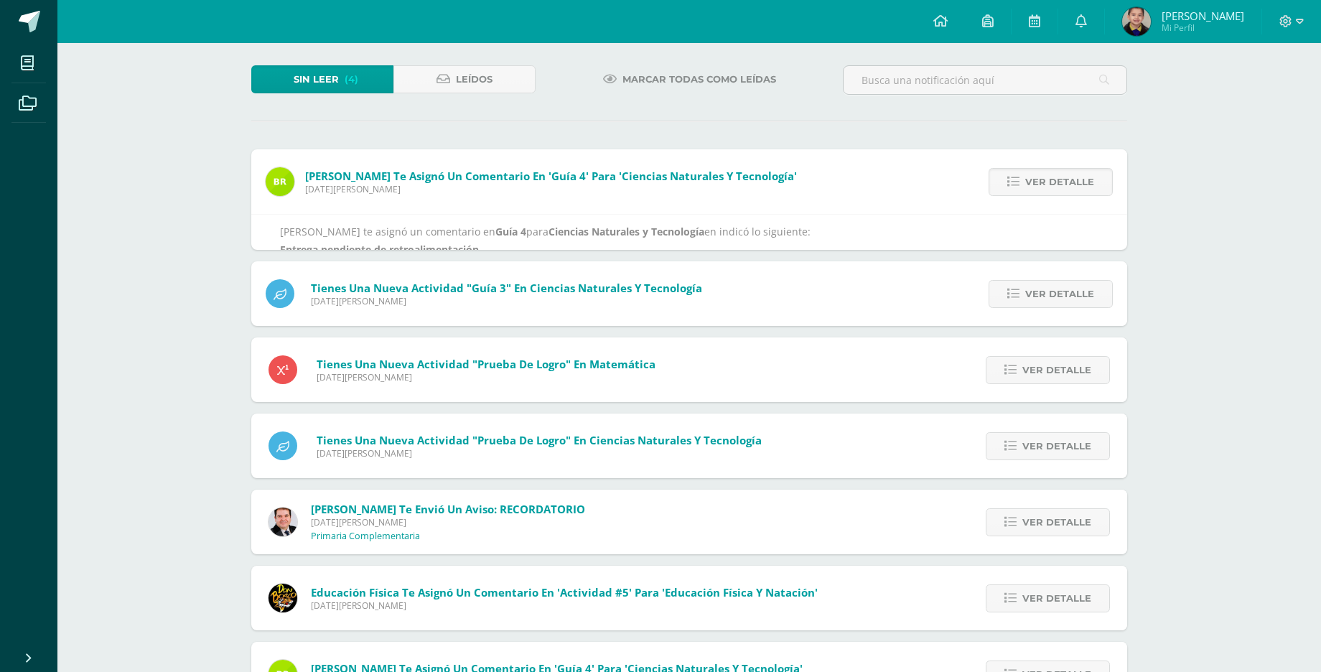
click at [1010, 188] on link "Ver detalle" at bounding box center [1051, 182] width 124 height 28
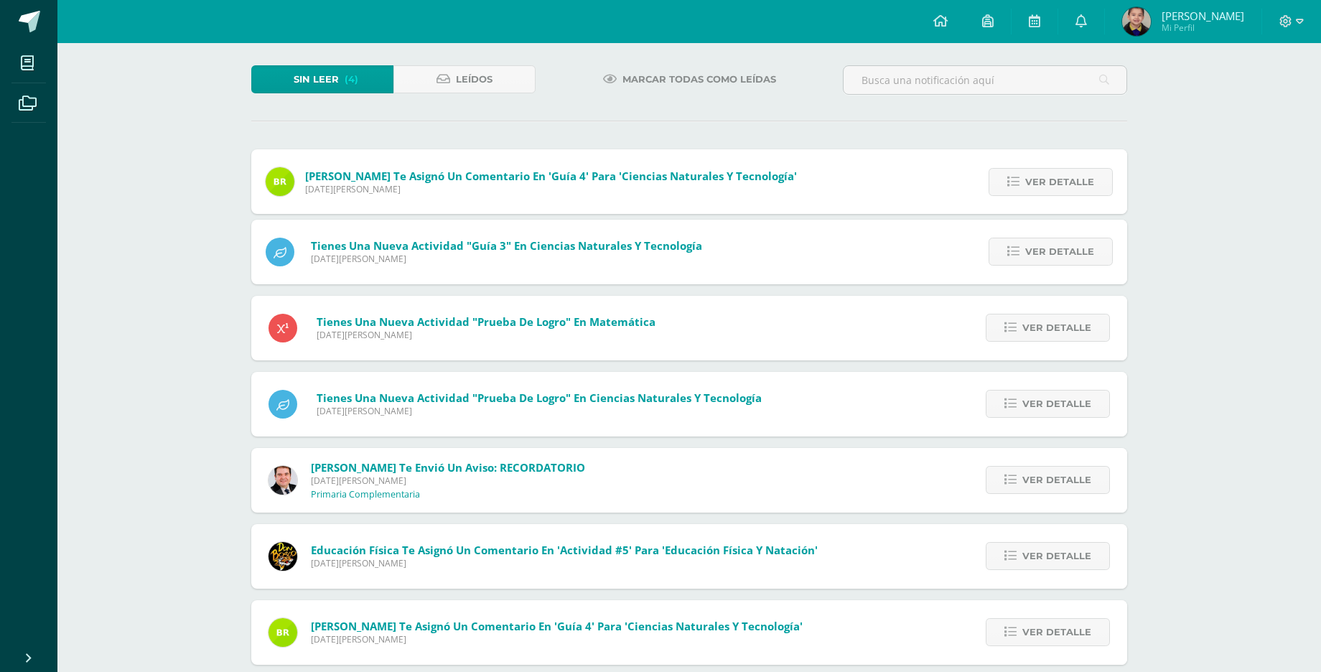
click at [1010, 188] on div "Brenda Gutiérrez te asignó un comentario en 'Guía 4' para 'Ciencias Naturales y…" at bounding box center [689, 521] width 876 height 744
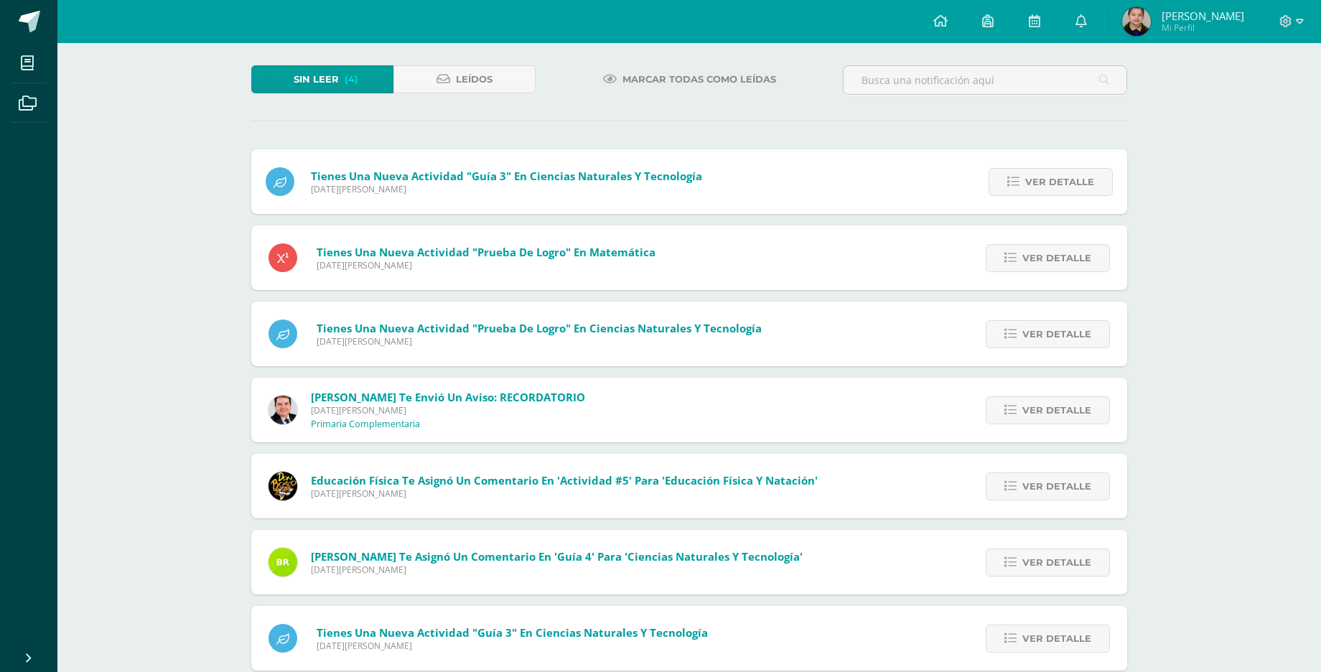
click at [1010, 188] on link "Ver detalle" at bounding box center [1051, 182] width 124 height 28
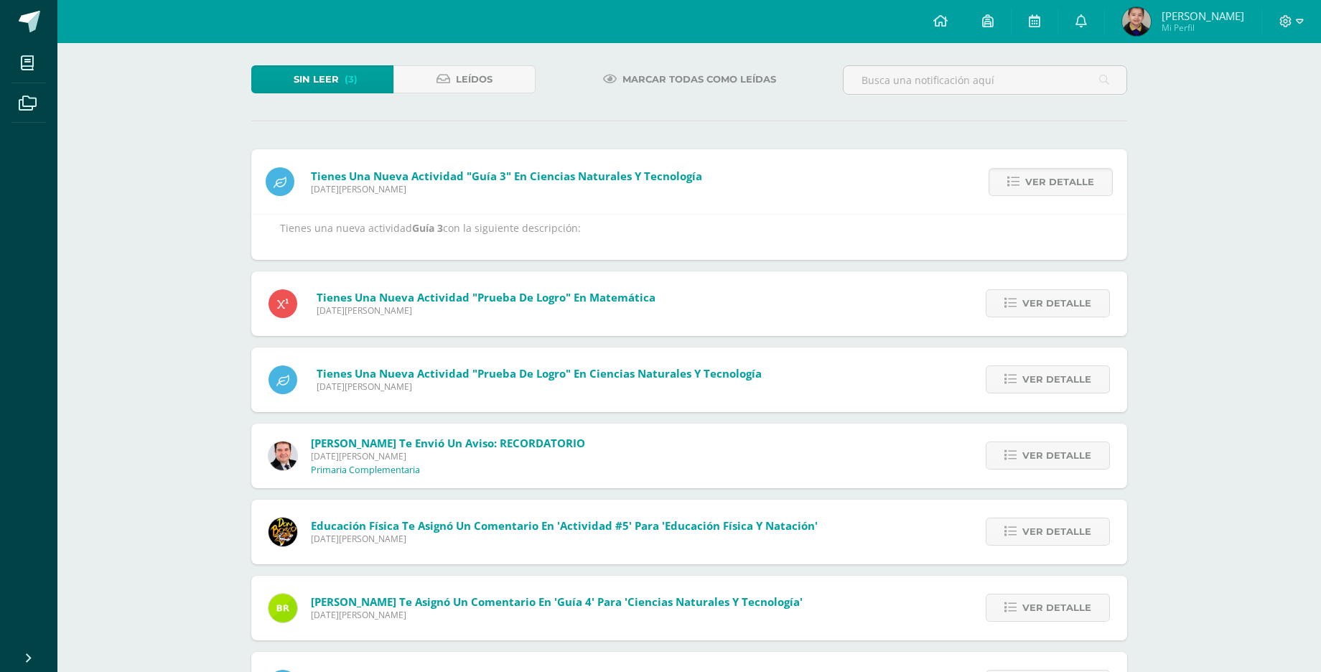
click at [1010, 188] on link "Ver detalle" at bounding box center [1051, 182] width 124 height 28
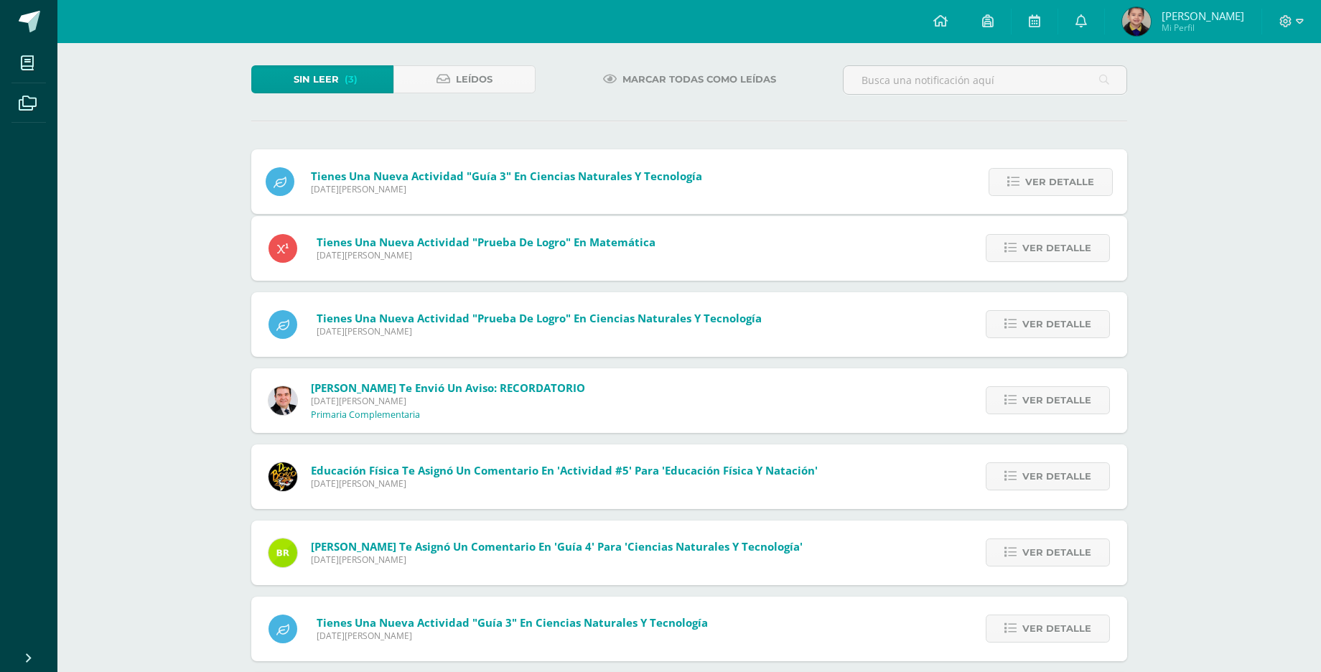
click at [1010, 188] on link "Ver detalle" at bounding box center [1051, 182] width 124 height 28
click at [1010, 234] on link "Ver detalle" at bounding box center [1048, 248] width 124 height 28
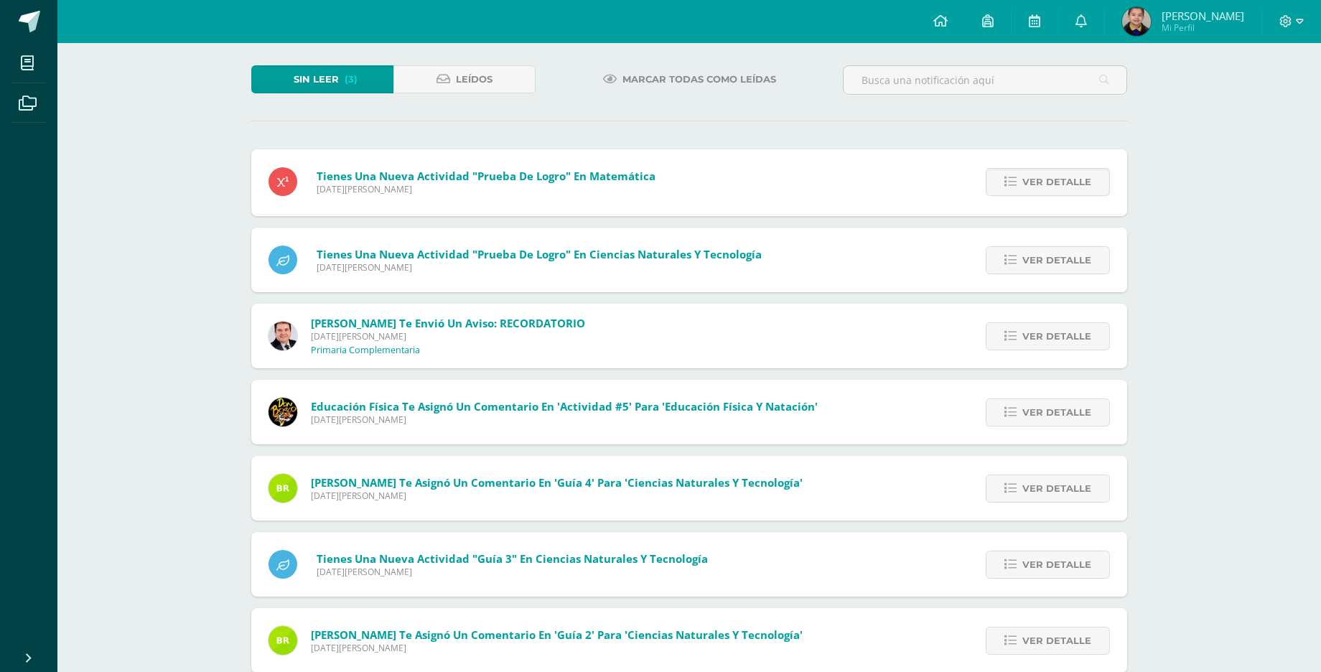
click at [1010, 188] on link "Ver detalle" at bounding box center [1048, 182] width 124 height 28
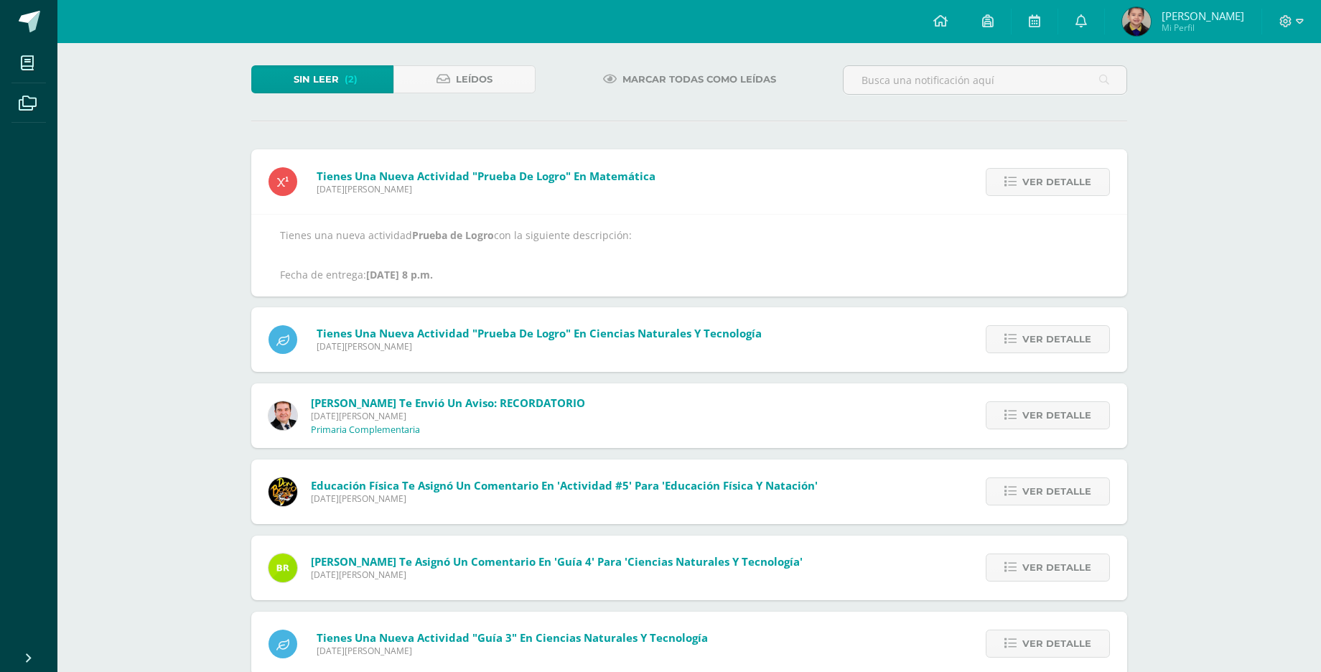
click at [1010, 188] on link "Ver detalle" at bounding box center [1048, 182] width 124 height 28
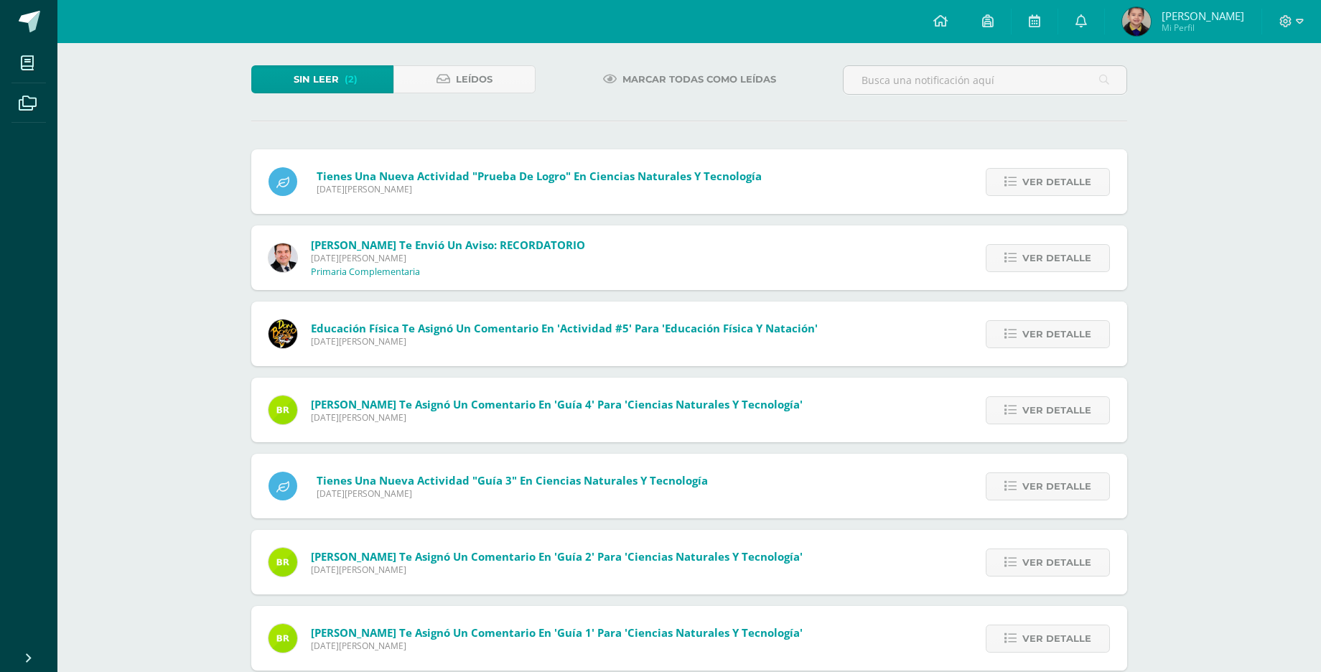
click at [1010, 188] on link "Ver detalle" at bounding box center [1048, 182] width 124 height 28
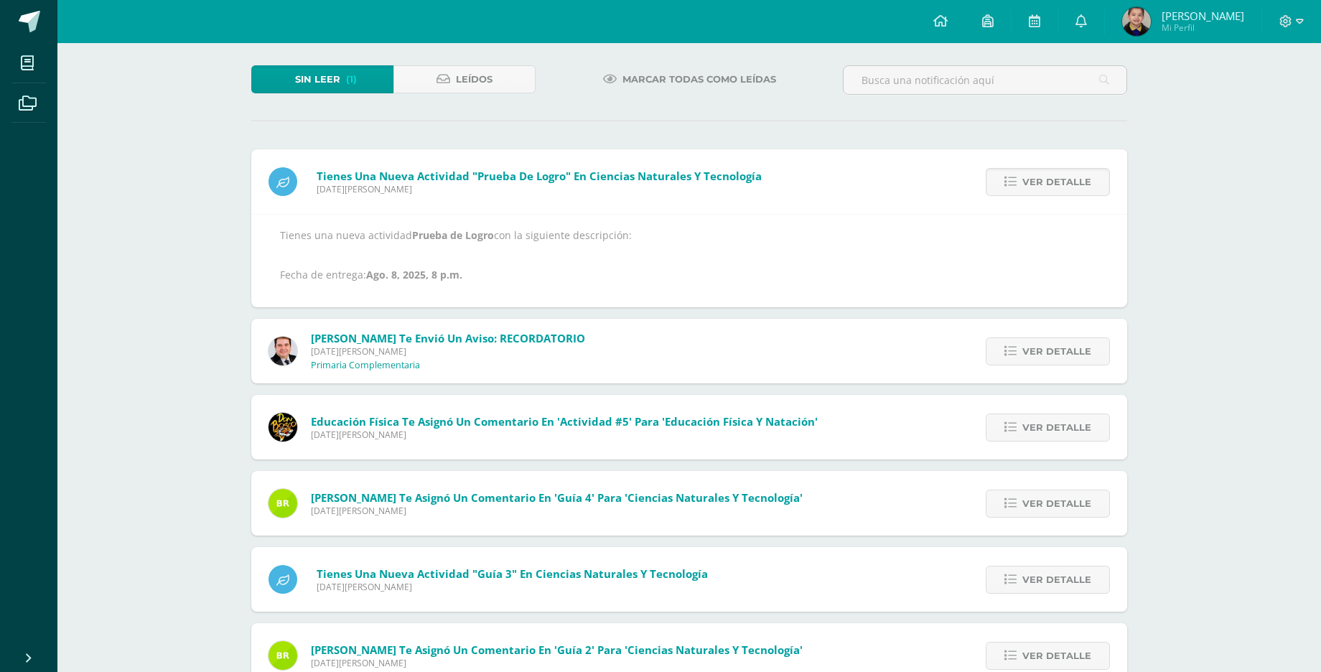
click at [1010, 188] on link "Ver detalle" at bounding box center [1048, 182] width 124 height 28
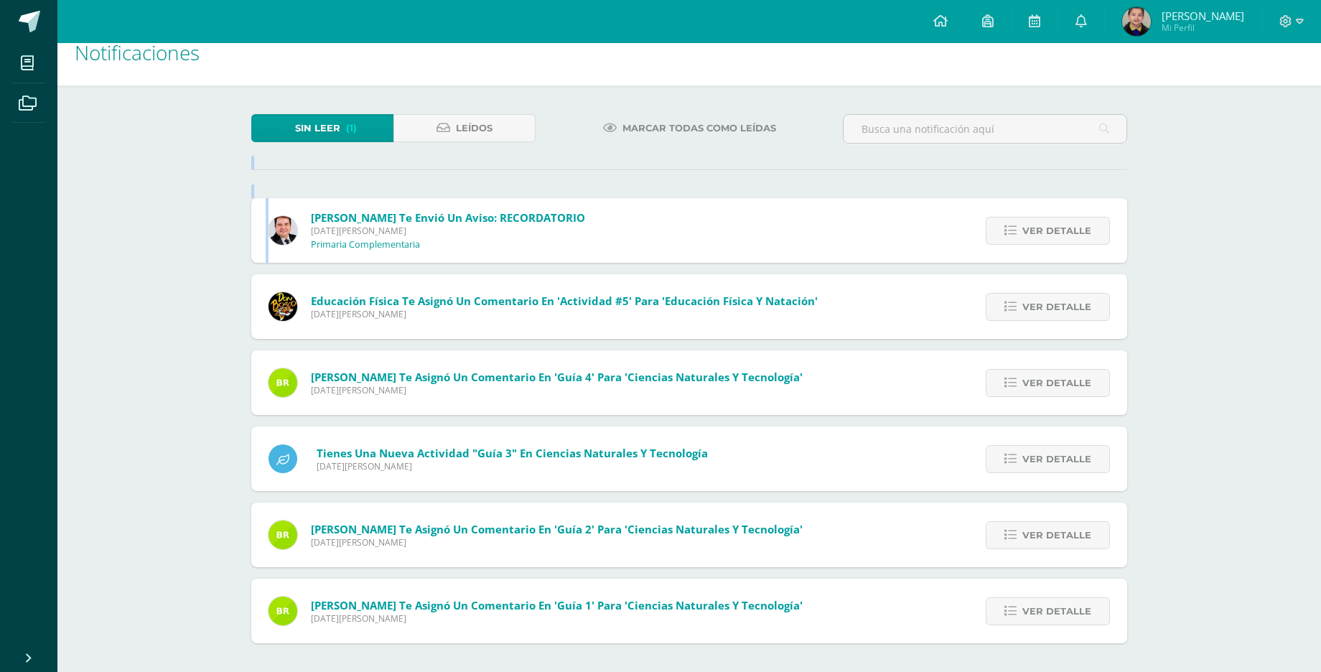
click at [1010, 188] on div "Sin leer (1) Leídos Marcar todas como leídas Tienes una nueva actividad "Prueba…" at bounding box center [689, 378] width 933 height 587
click at [1014, 218] on link "Ver detalle" at bounding box center [1048, 231] width 124 height 28
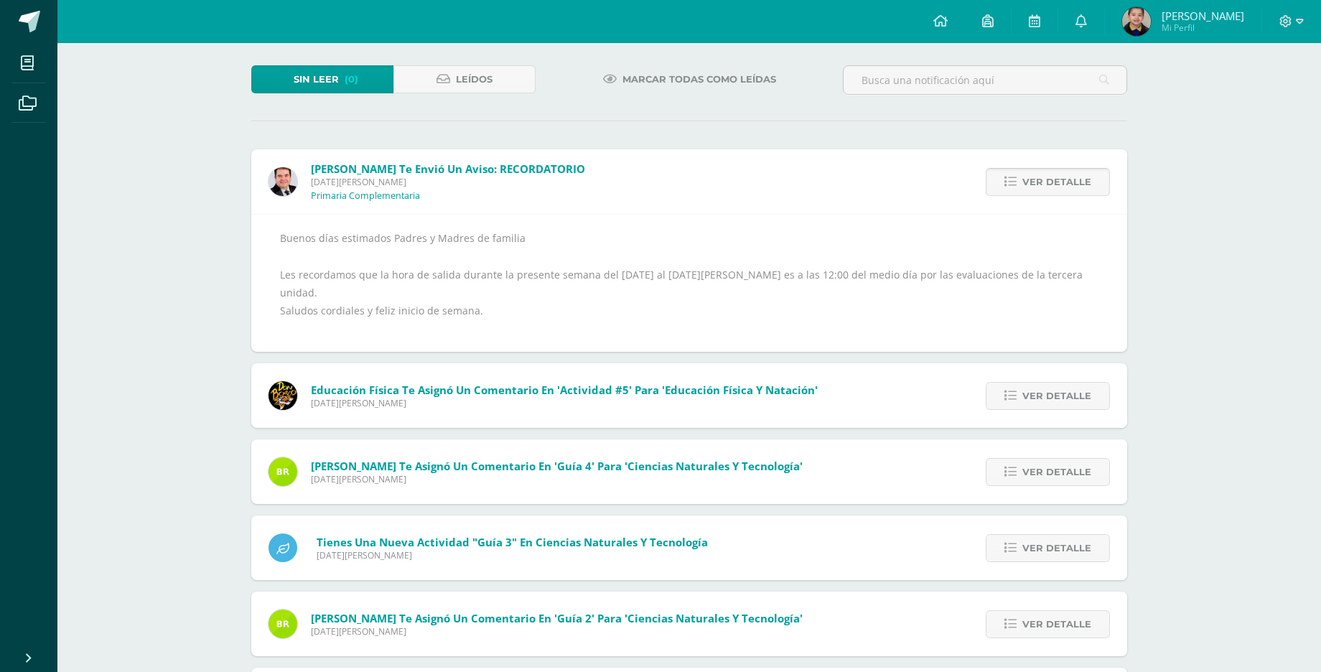
click at [1014, 218] on div "Buenos días estimados Padres y Madres de familia Les recordamos que la hora de …" at bounding box center [689, 283] width 876 height 138
click at [1020, 190] on link "Ver detalle" at bounding box center [1048, 182] width 124 height 28
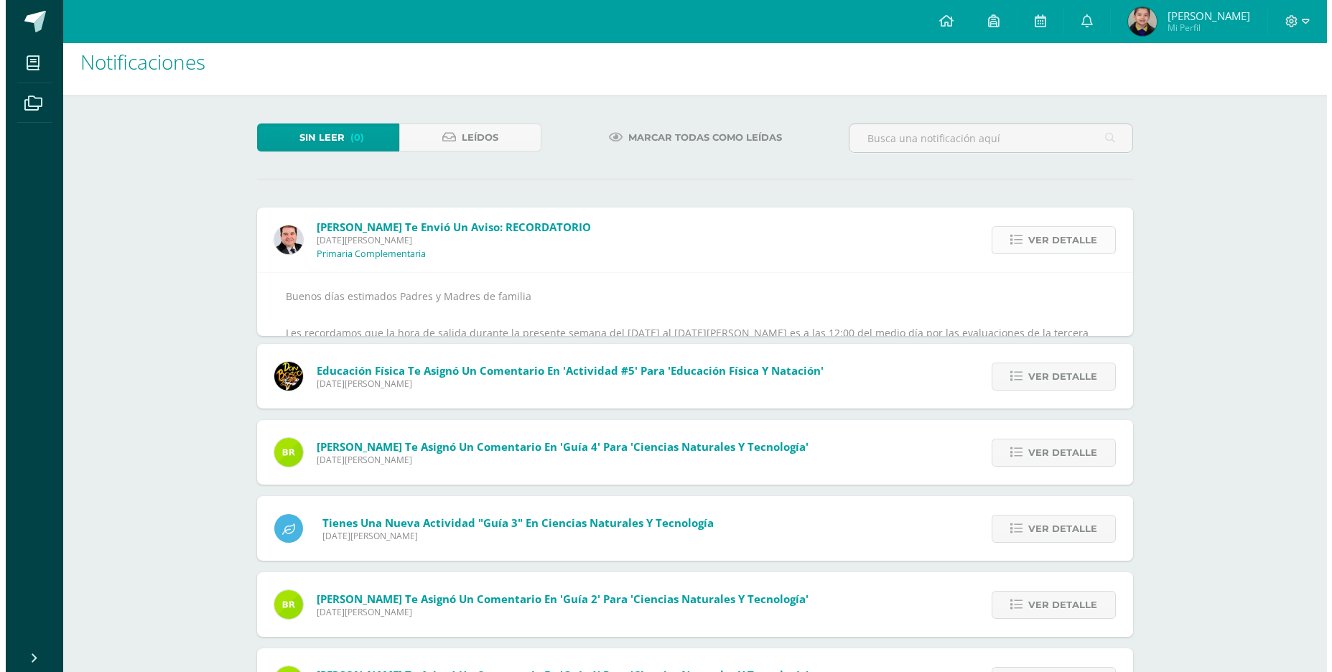
scroll to position [0, 0]
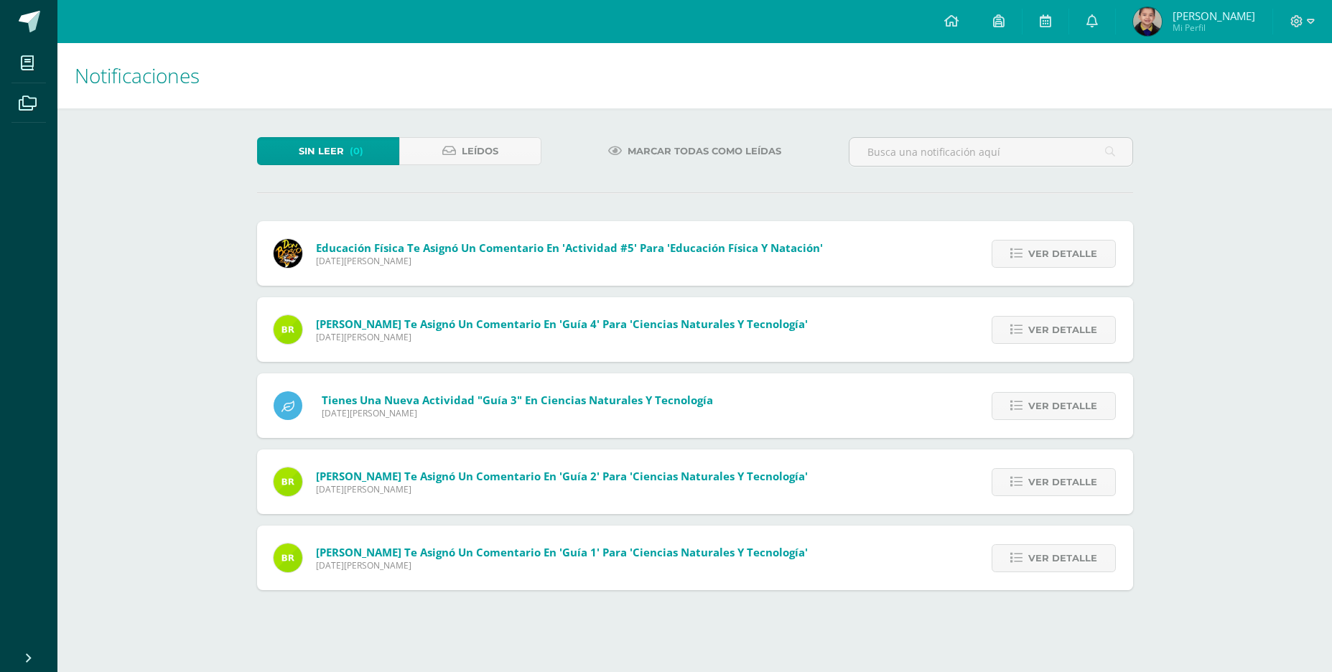
click at [1020, 190] on div "Sin leer (0) Leídos Marcar todas como leídas Carlos Del te envió un aviso: RECO…" at bounding box center [694, 363] width 933 height 511
click at [1022, 255] on icon at bounding box center [1016, 254] width 12 height 12
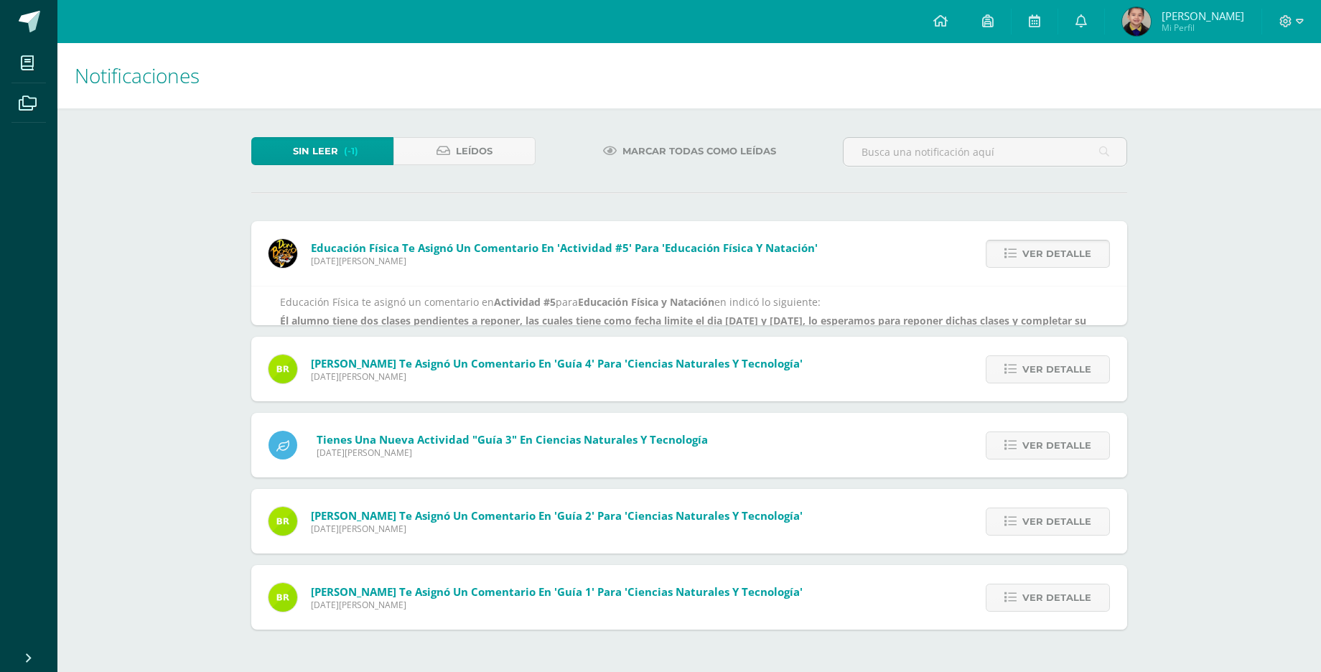
click at [1024, 255] on link "Ver detalle" at bounding box center [1048, 254] width 124 height 28
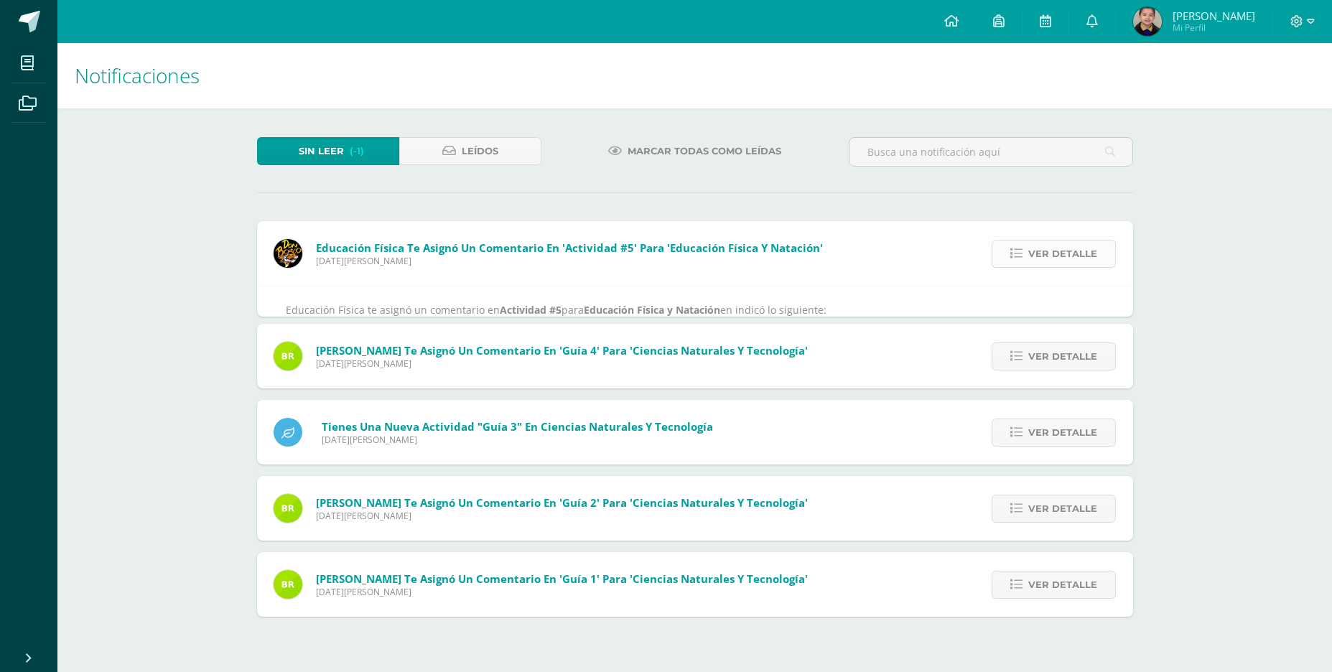
click at [1022, 255] on icon at bounding box center [1016, 254] width 12 height 12
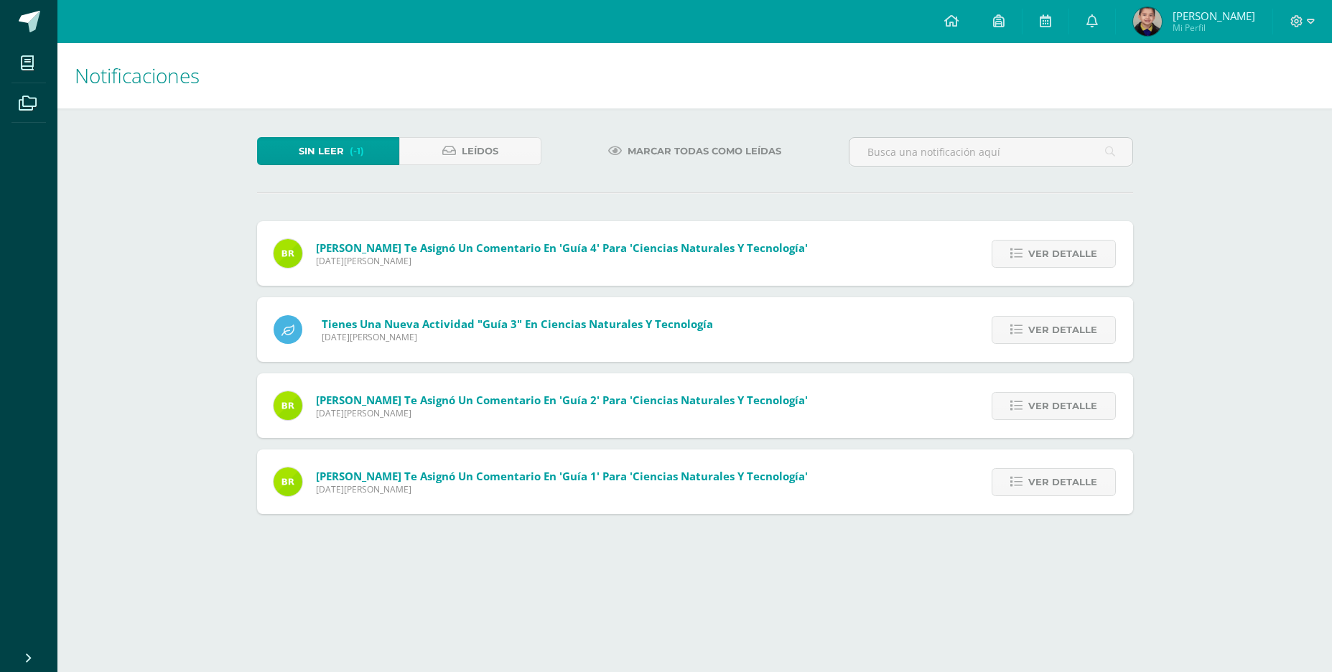
click at [1022, 255] on icon at bounding box center [1016, 254] width 12 height 12
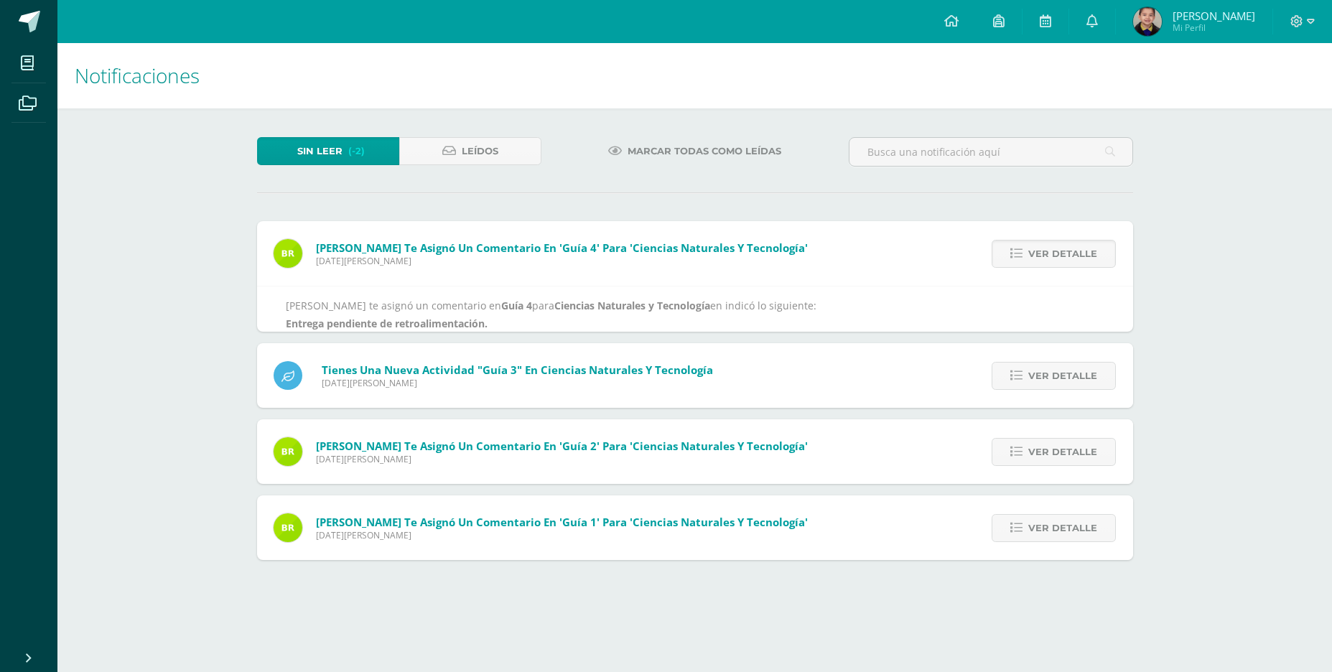
click at [1022, 255] on icon at bounding box center [1016, 254] width 12 height 12
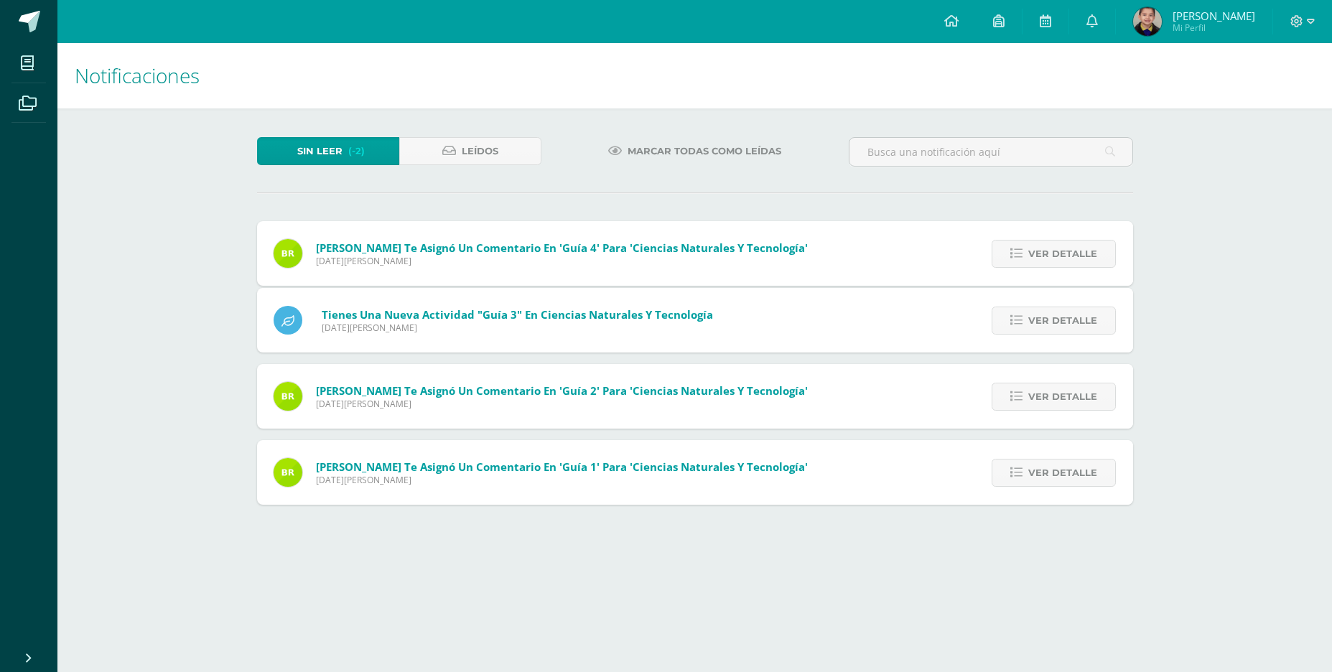
click at [1022, 255] on icon at bounding box center [1016, 254] width 12 height 12
click at [1022, 314] on icon at bounding box center [1016, 320] width 12 height 12
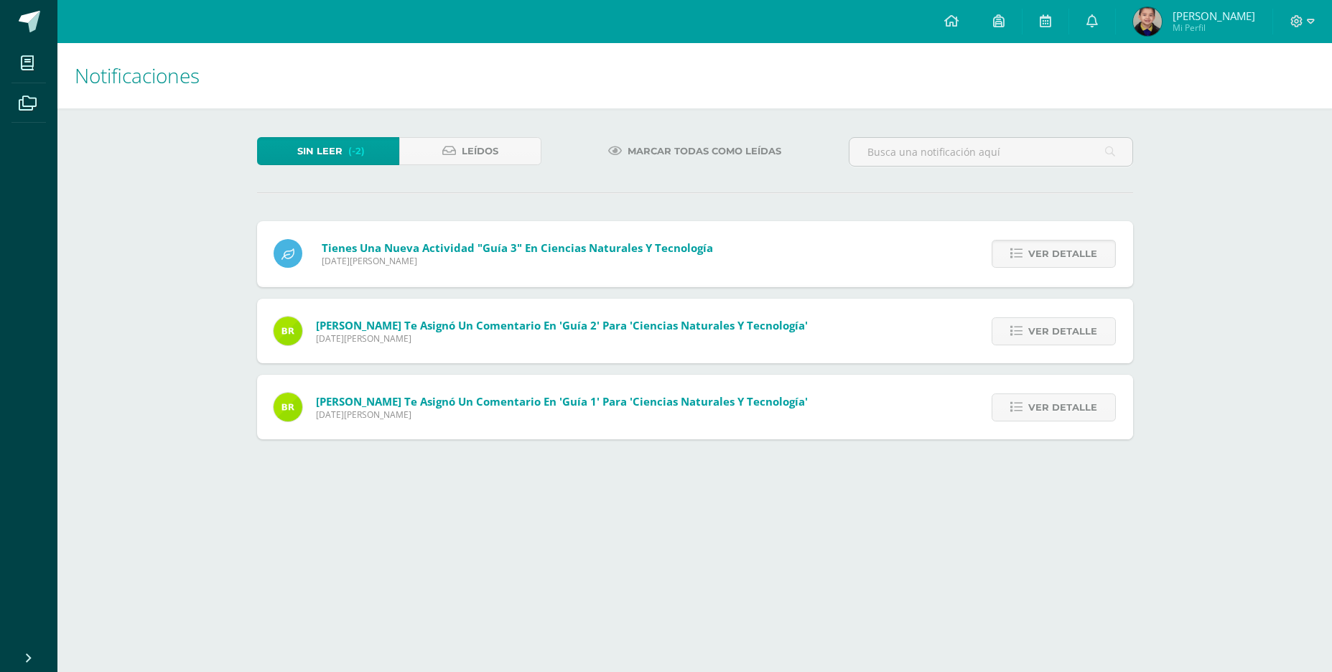
click at [1022, 255] on icon at bounding box center [1016, 254] width 12 height 12
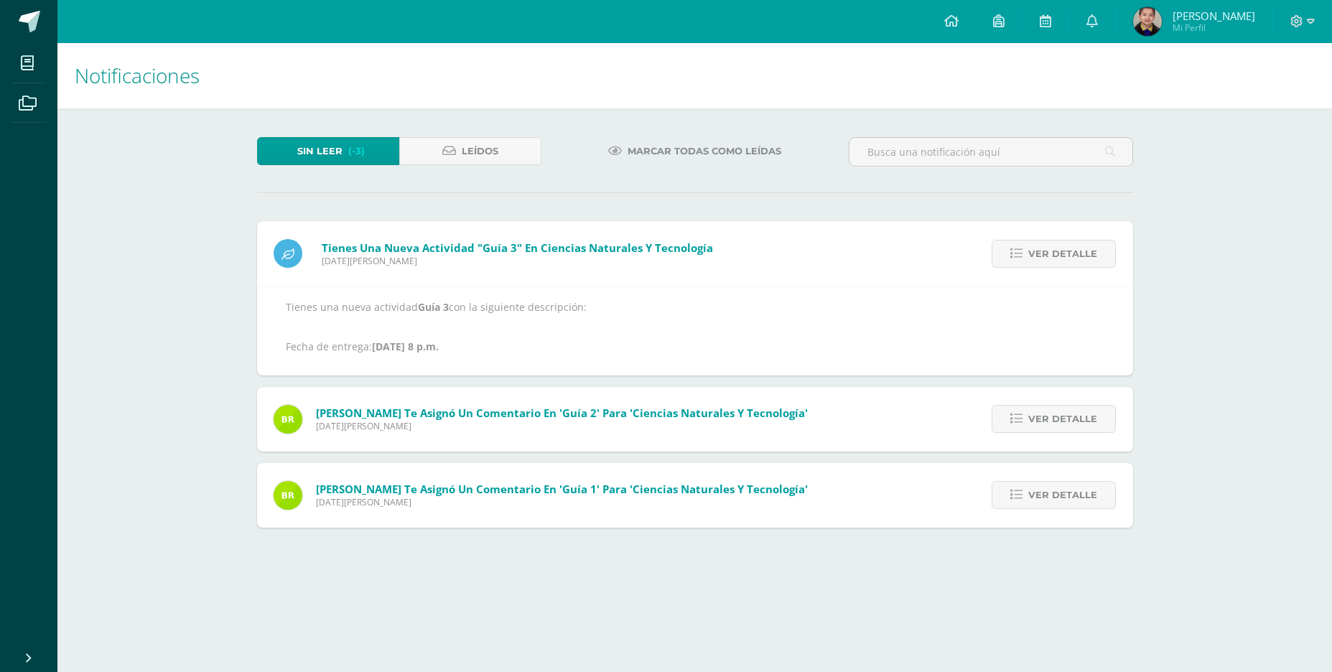
click at [1022, 255] on icon at bounding box center [1016, 254] width 12 height 12
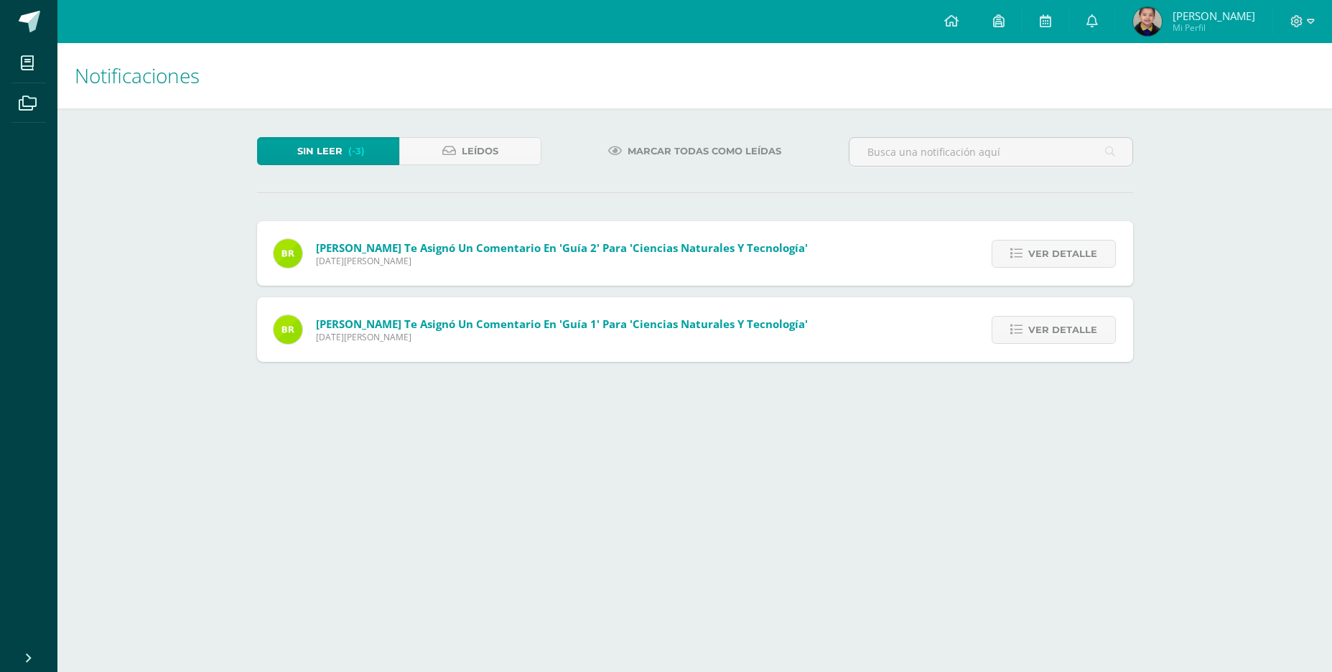
click at [1022, 255] on icon at bounding box center [1016, 254] width 12 height 12
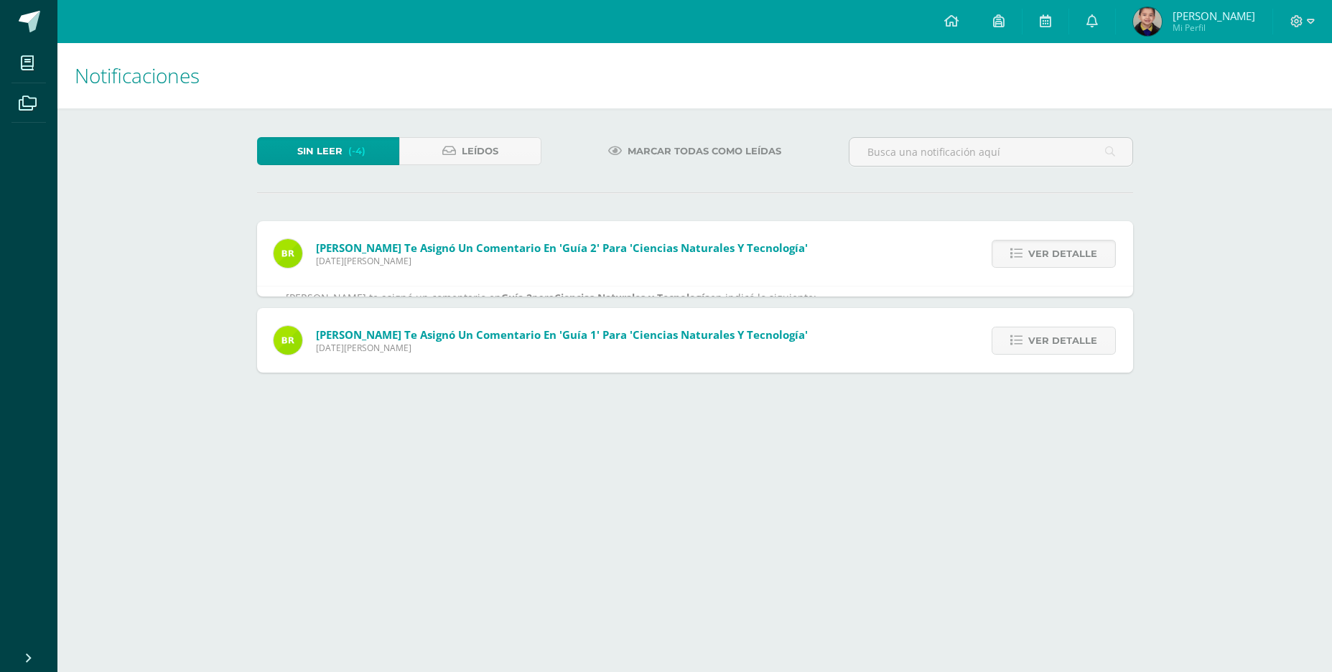
click at [1022, 255] on icon at bounding box center [1016, 254] width 12 height 12
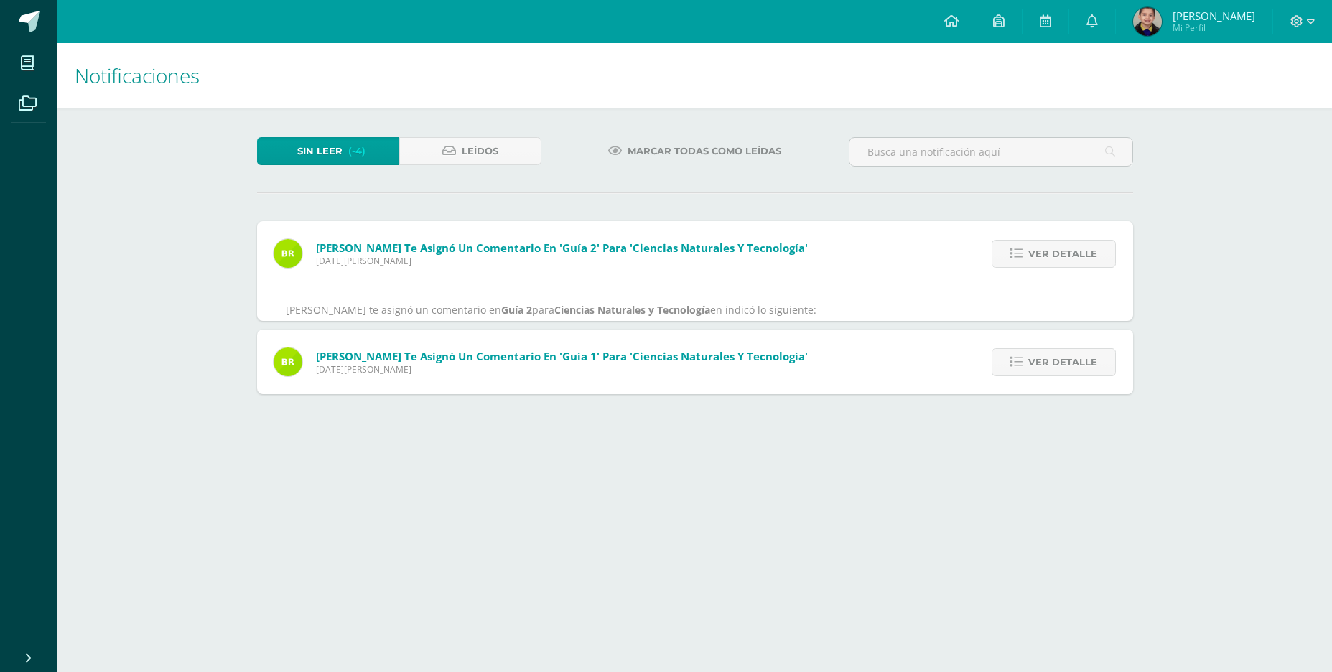
click at [1022, 255] on icon at bounding box center [1016, 254] width 12 height 12
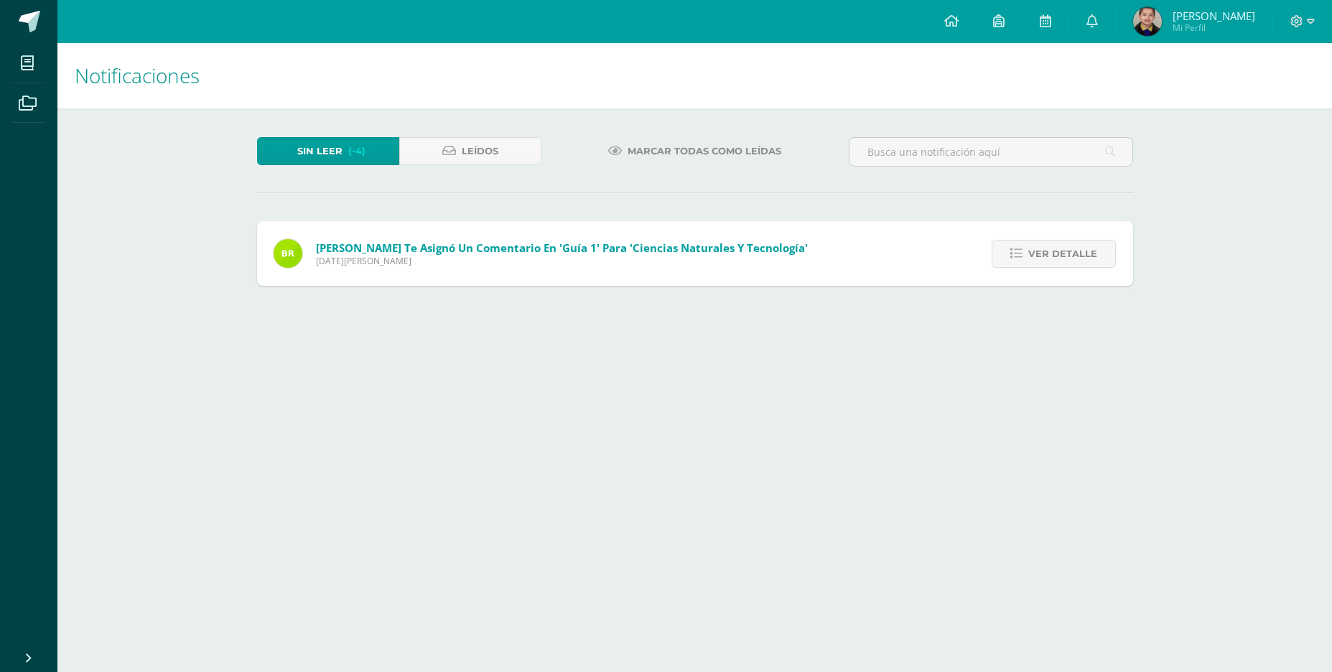
click at [1022, 255] on icon at bounding box center [1016, 254] width 12 height 12
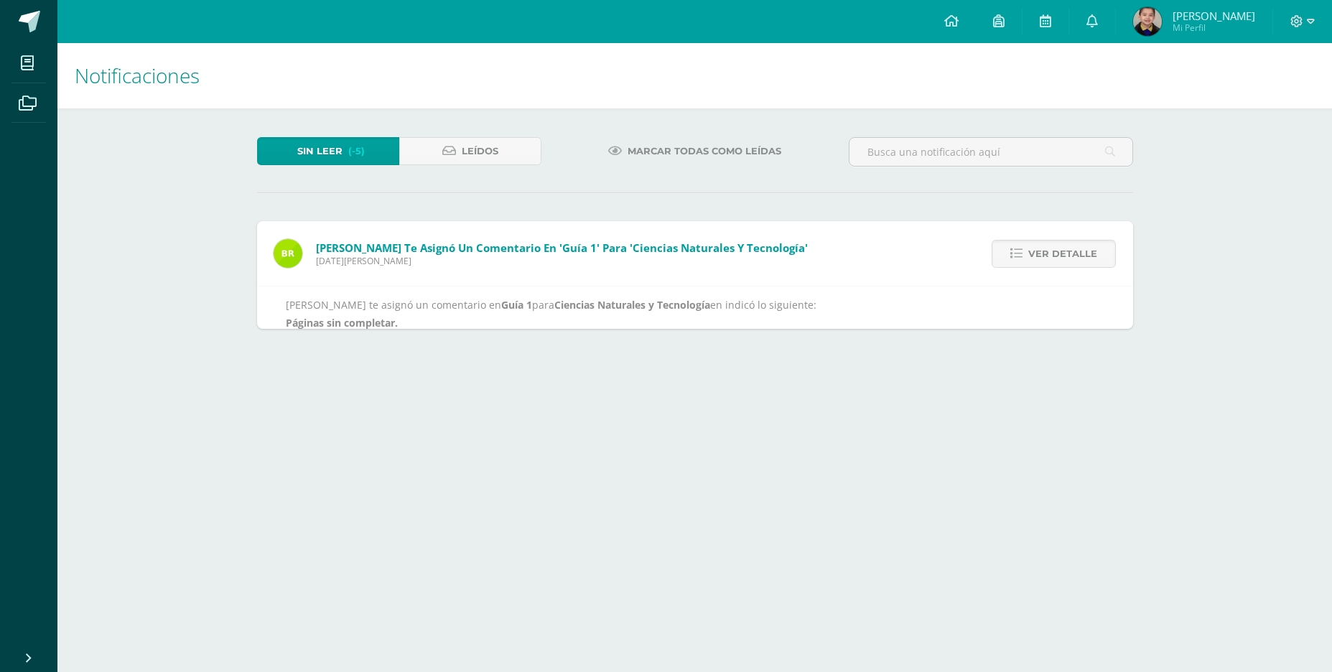
click at [1022, 255] on icon at bounding box center [1016, 254] width 12 height 12
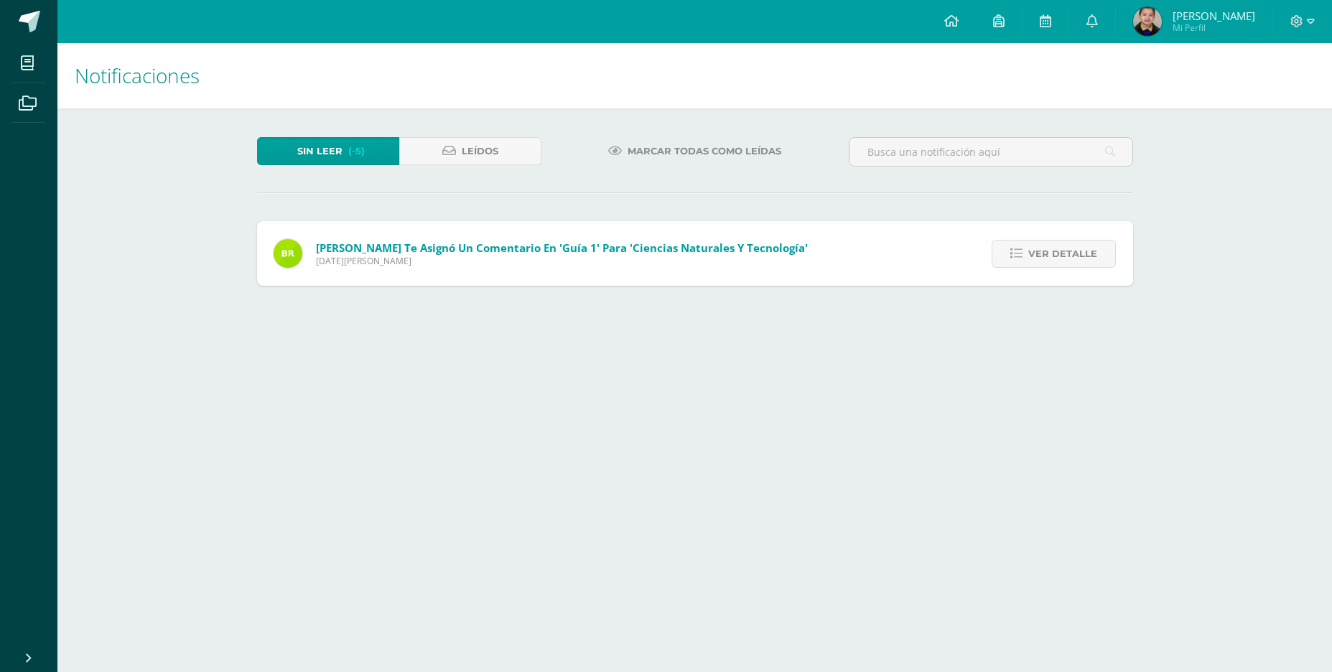
click at [1022, 255] on icon at bounding box center [1016, 254] width 12 height 12
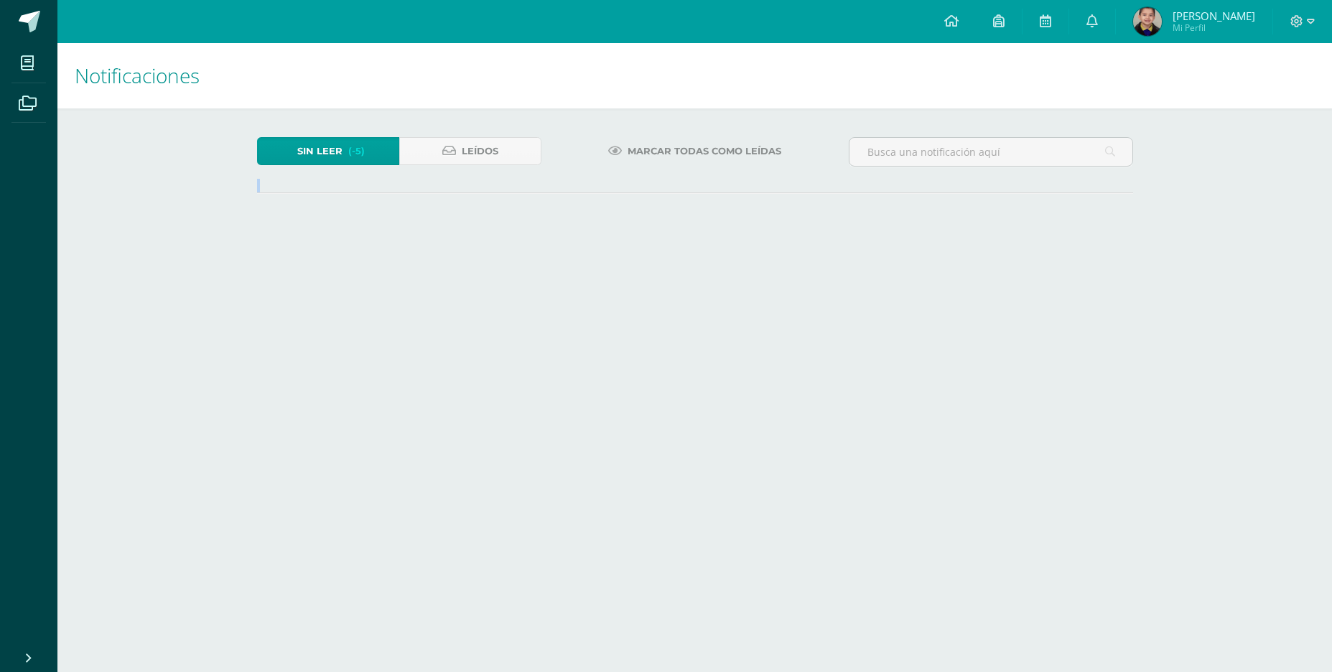
click at [1024, 250] on html "Mis cursos Archivos Cerrar panel Ciencias Naturales y Tecnología Quinto Primari…" at bounding box center [666, 125] width 1332 height 250
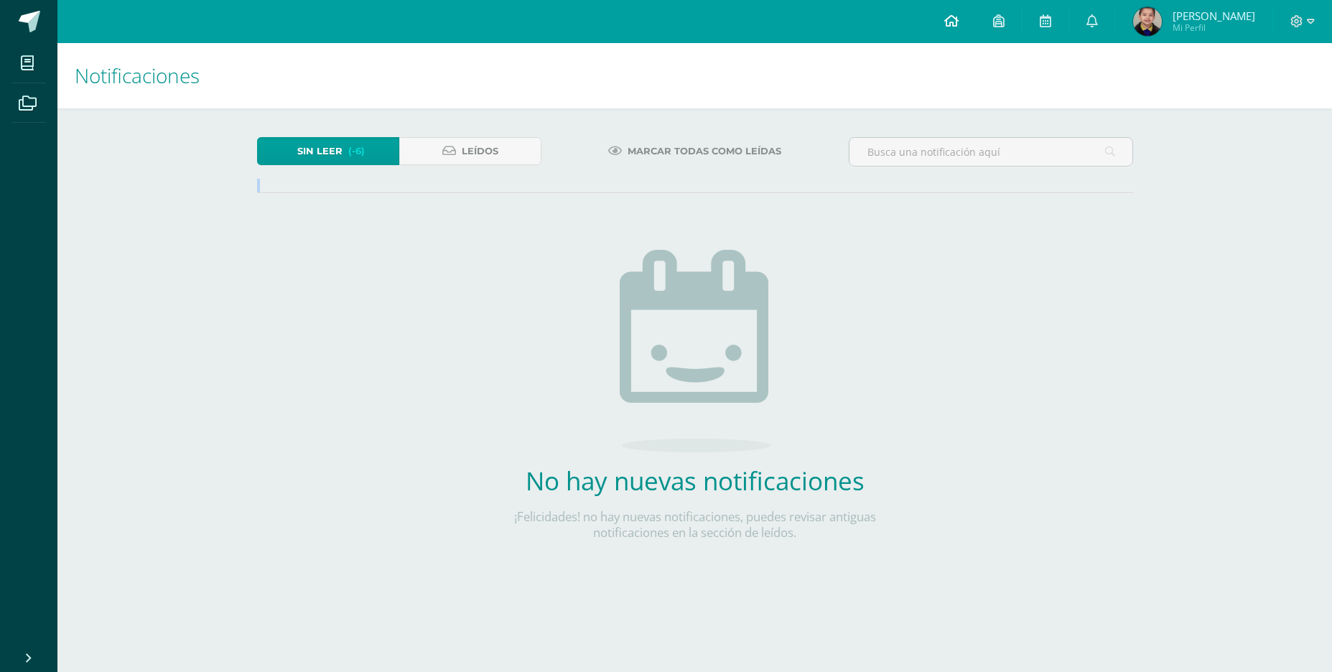
click at [974, 15] on link at bounding box center [951, 21] width 49 height 43
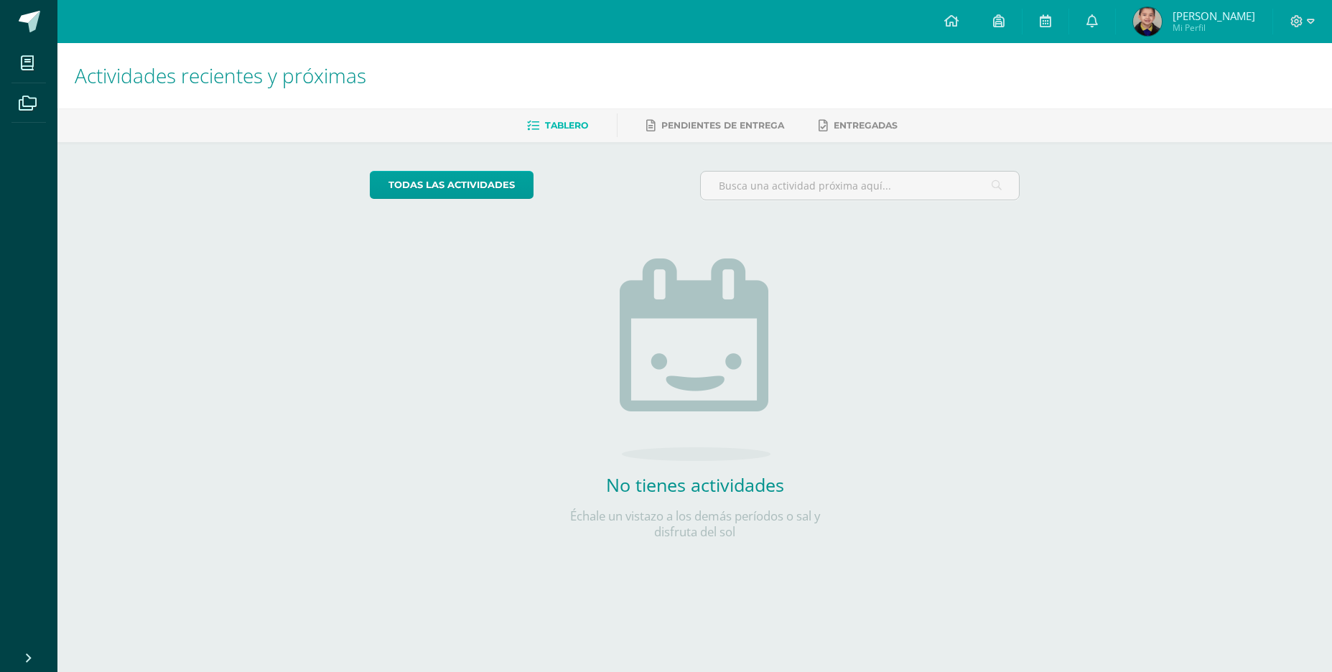
click at [480, 518] on div "todas las Actividades No tienes actividades Échale un vistazo a los demás perío…" at bounding box center [694, 364] width 707 height 444
